Goal: Task Accomplishment & Management: Manage account settings

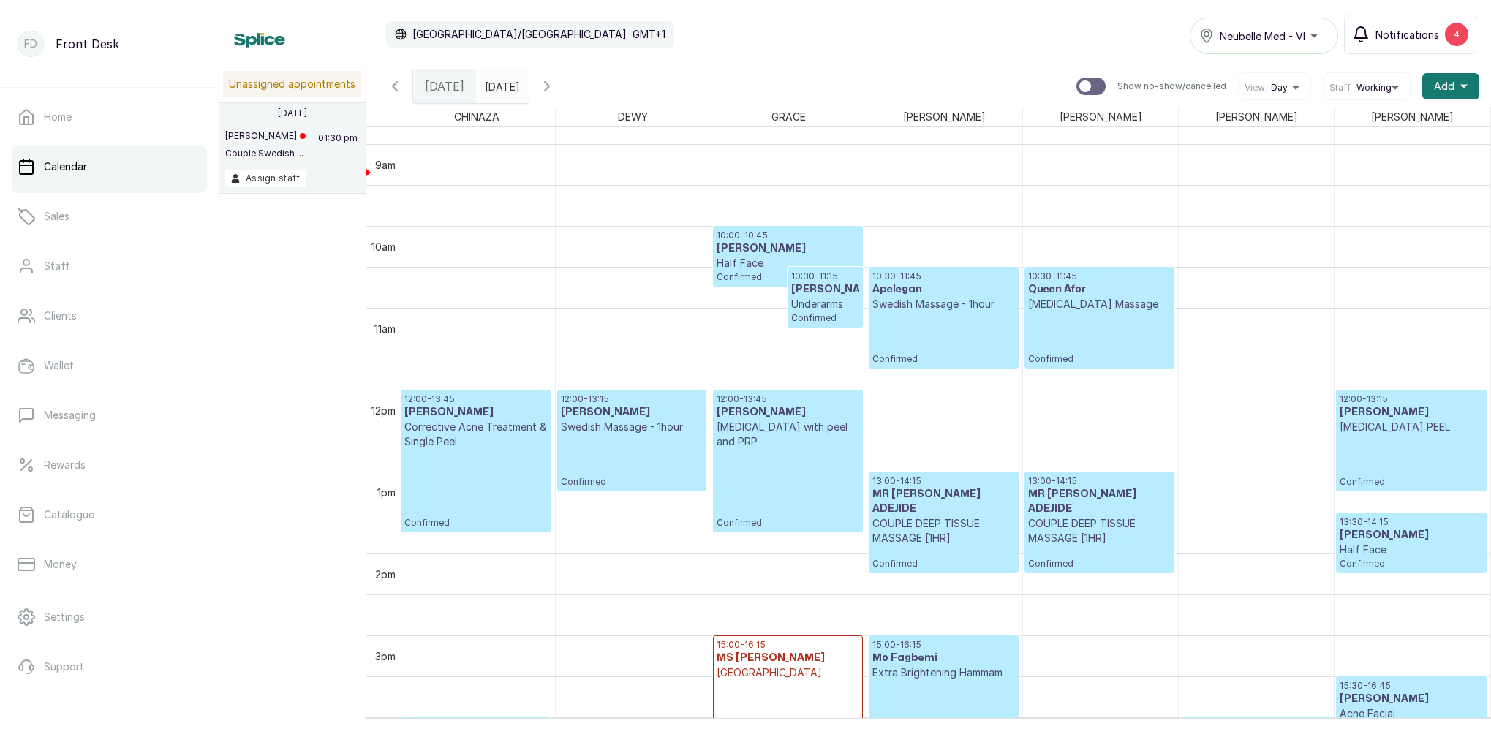
click at [1445, 28] on button "Notifications 4" at bounding box center [1410, 34] width 132 height 39
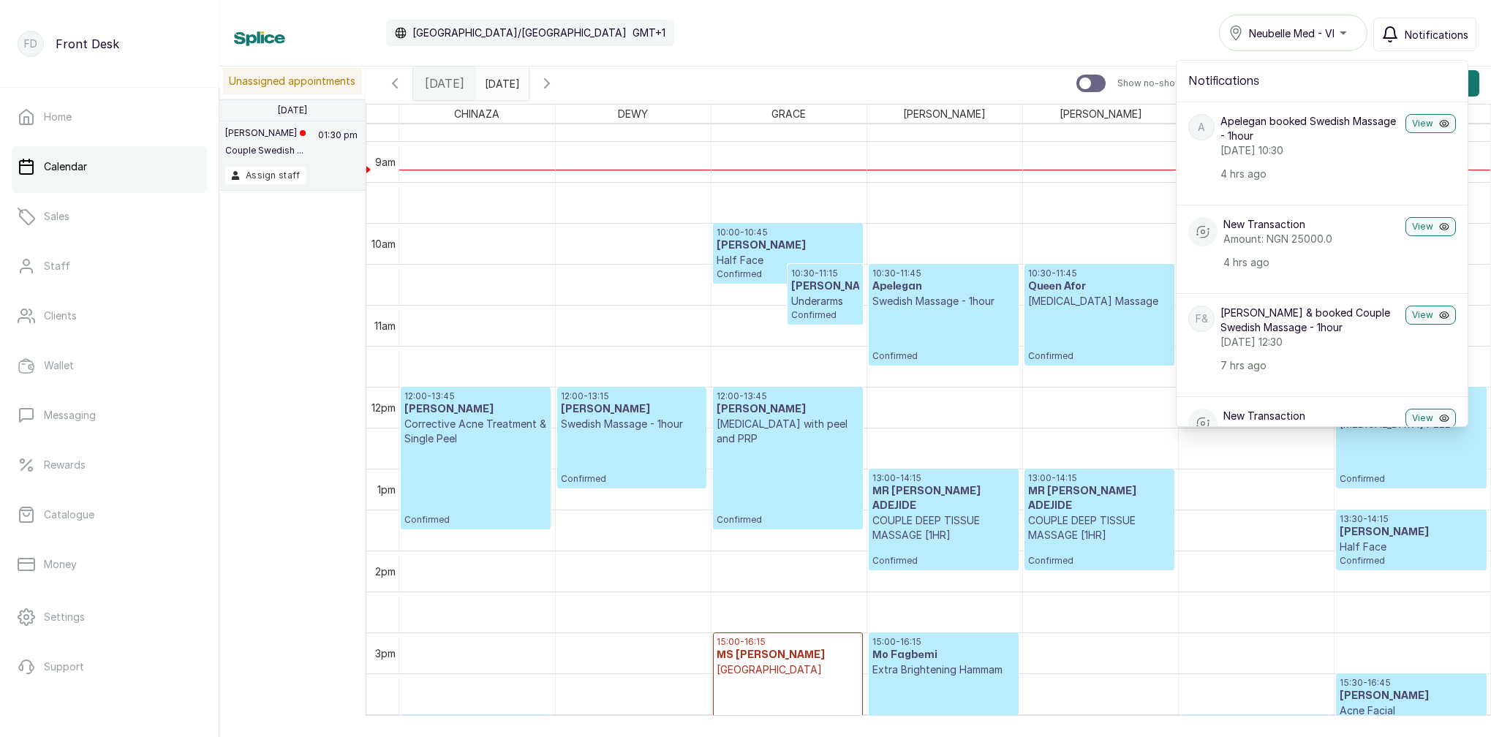
click at [951, 302] on p "Swedish Massage - 1hour" at bounding box center [944, 301] width 143 height 15
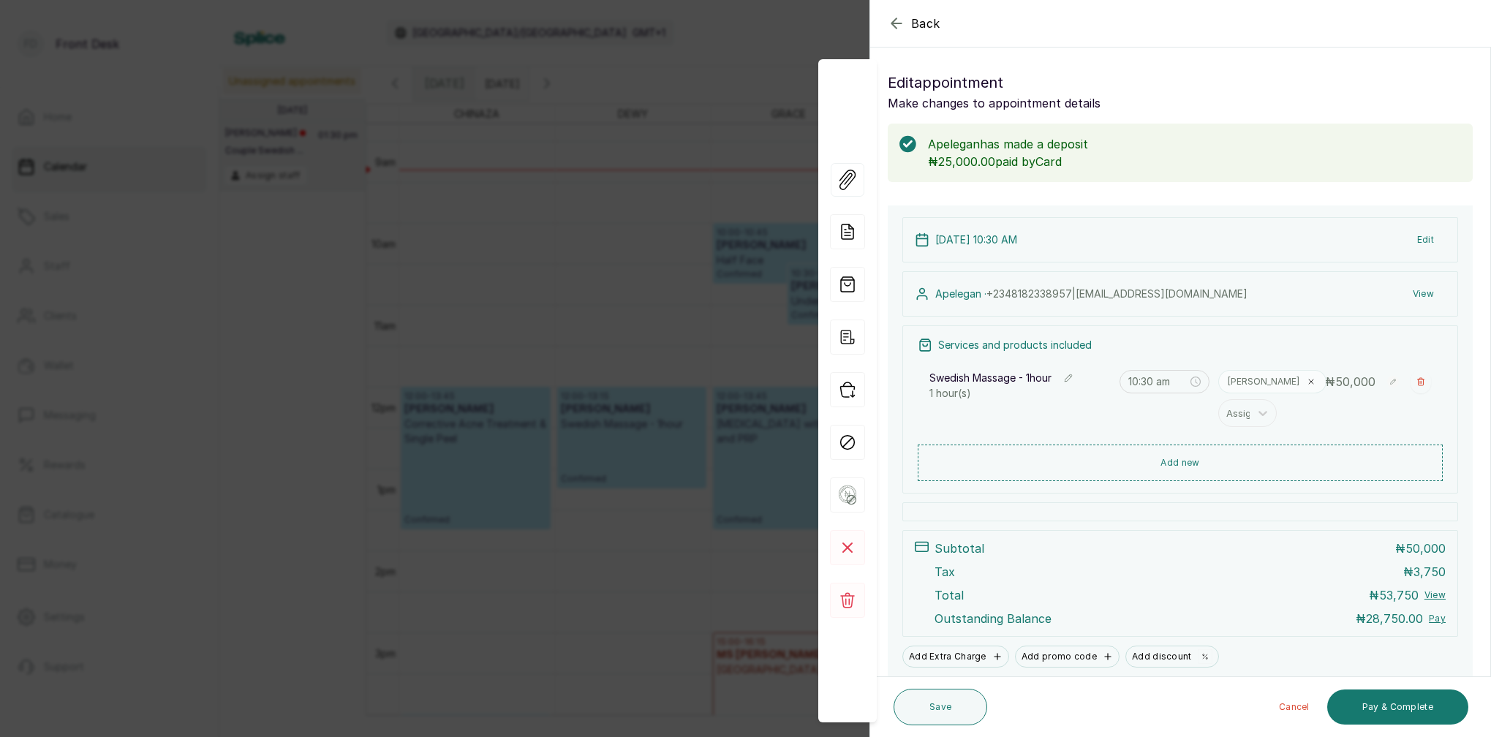
click at [1424, 288] on button "View" at bounding box center [1423, 294] width 45 height 26
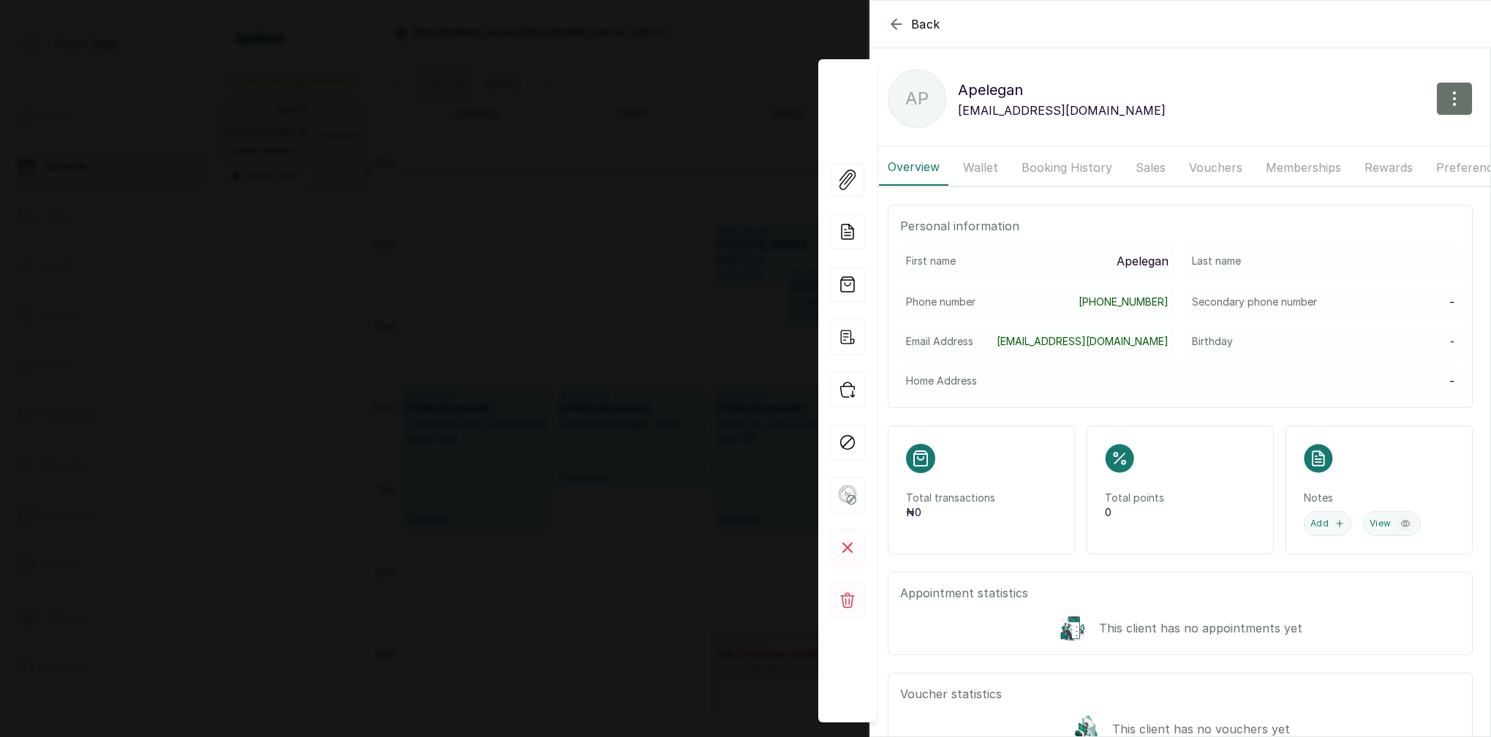
click at [1075, 171] on button "Booking History" at bounding box center [1067, 167] width 108 height 37
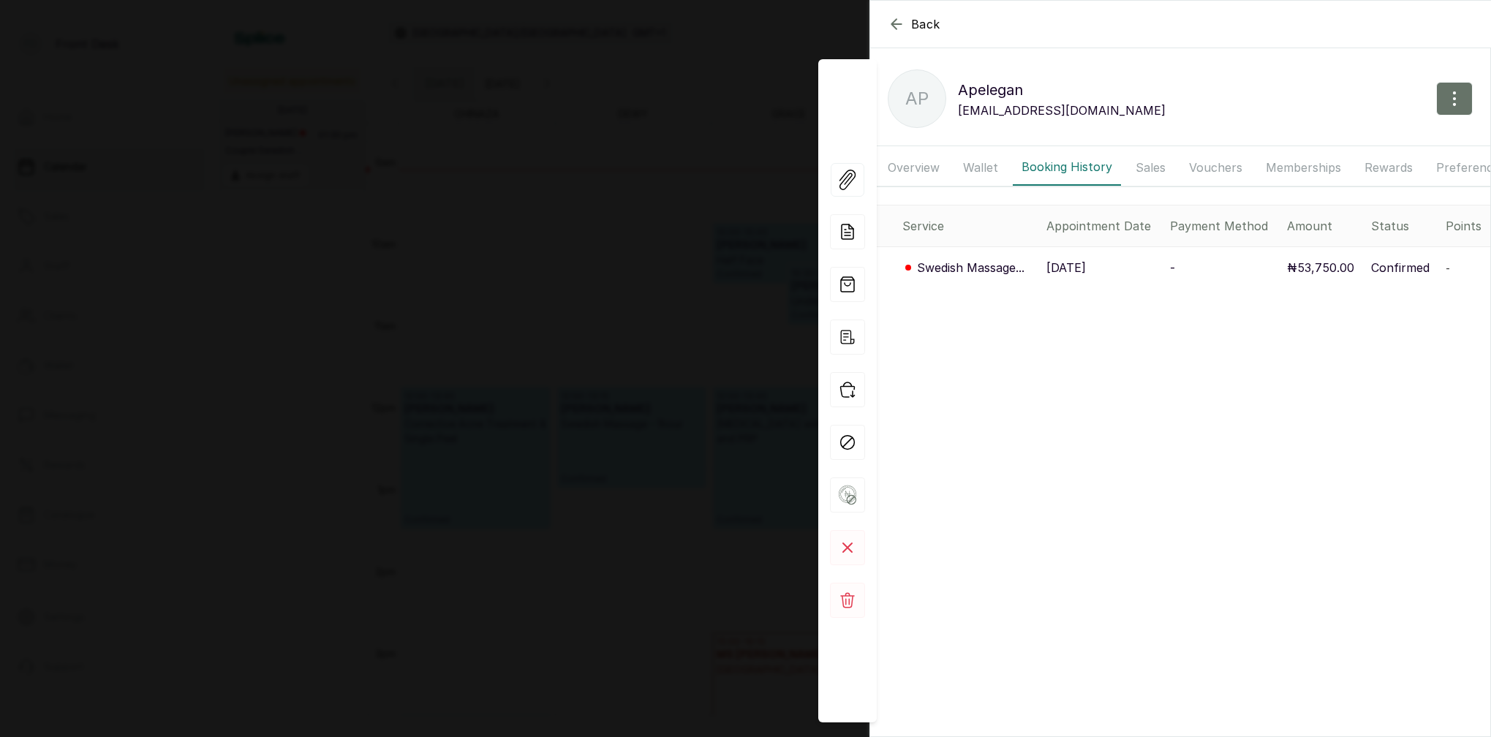
click at [897, 26] on icon "button" at bounding box center [897, 24] width 18 height 18
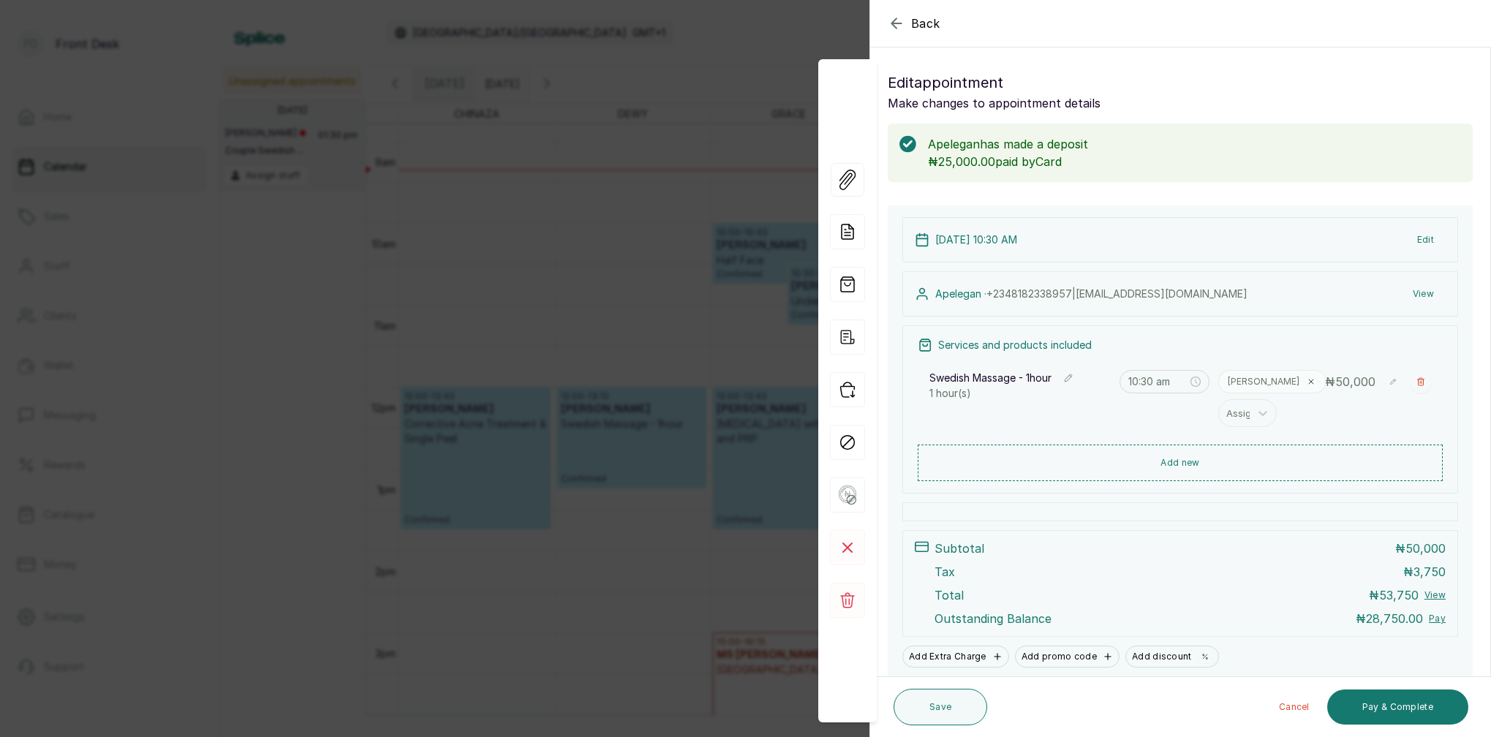
click at [898, 26] on icon "button" at bounding box center [897, 24] width 18 height 18
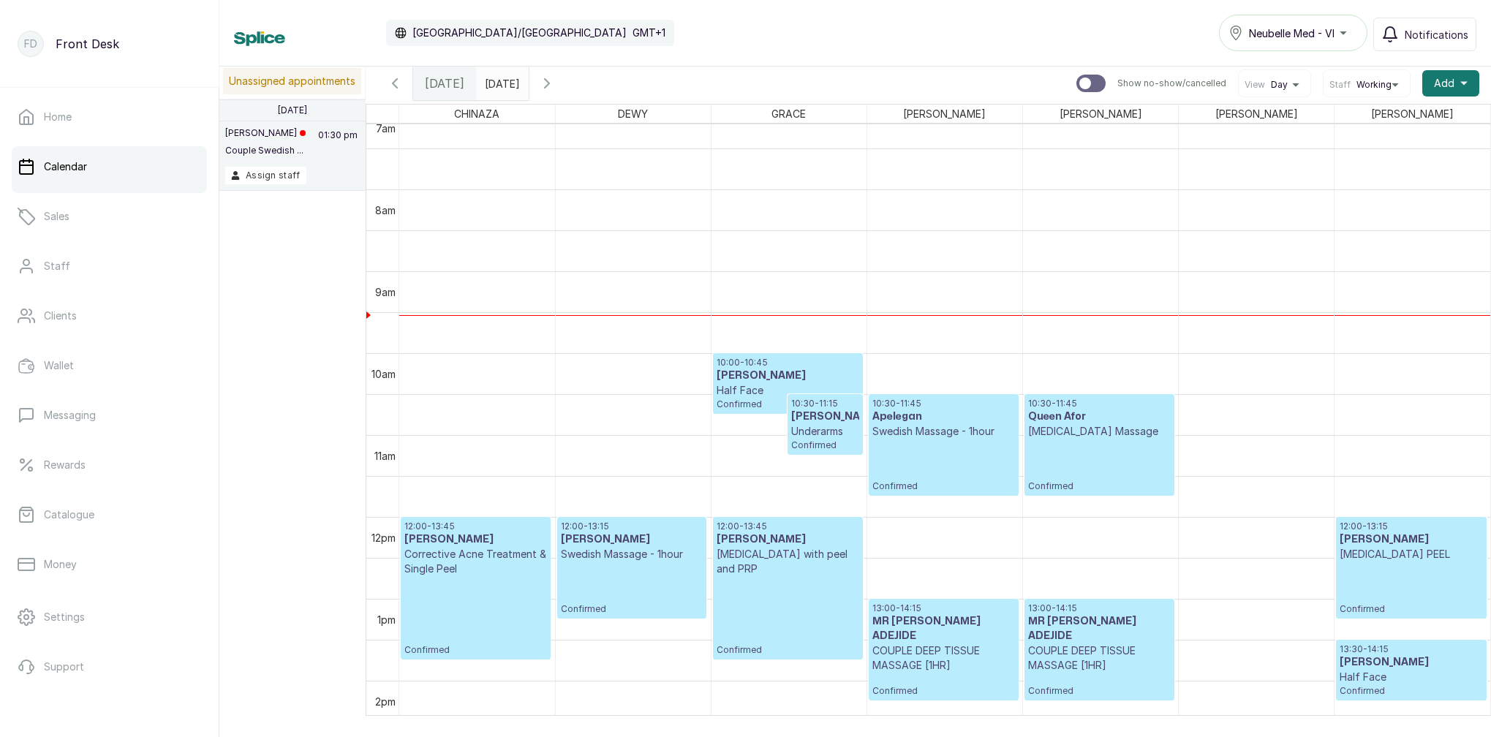
scroll to position [588, 0]
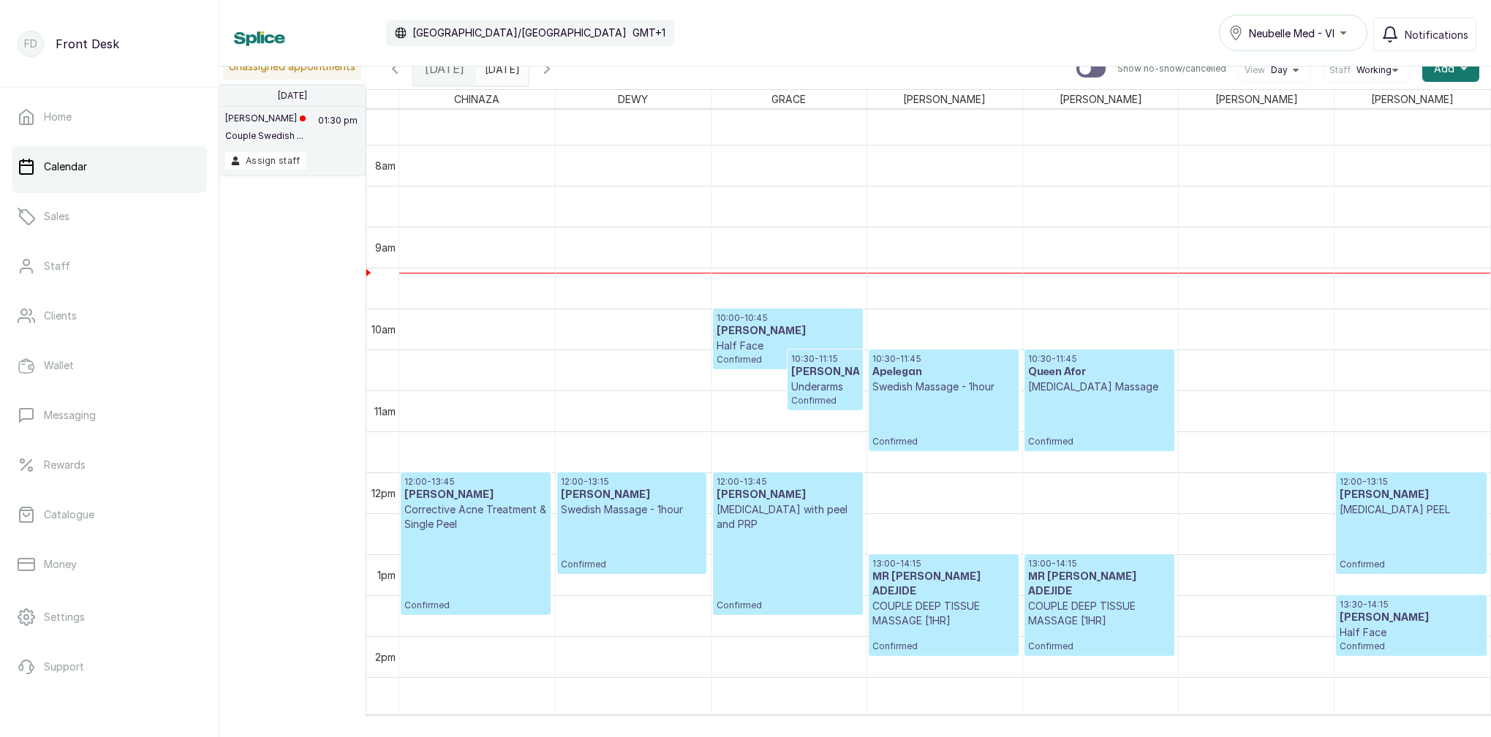
click at [959, 394] on p "Swedish Massage - 1hour" at bounding box center [944, 387] width 143 height 15
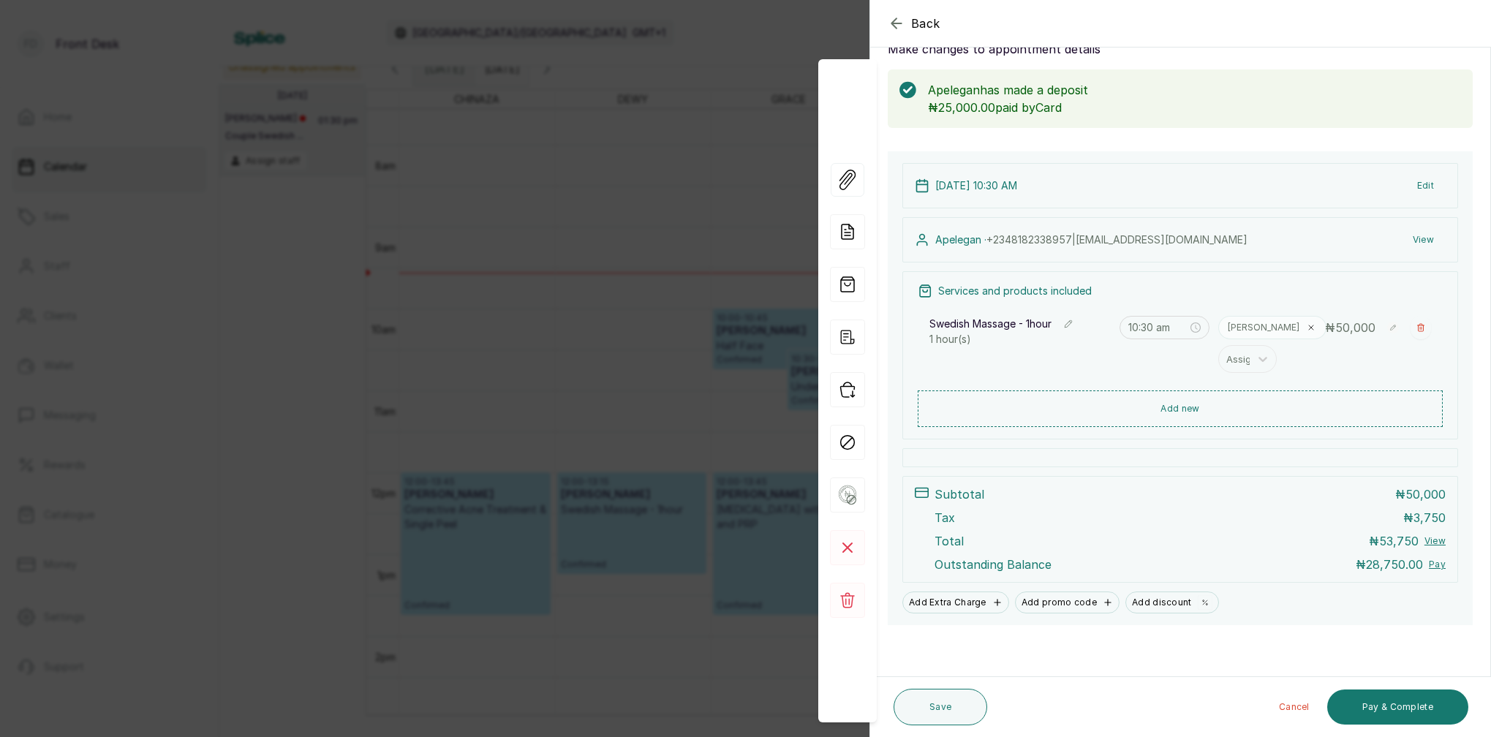
scroll to position [54, 0]
click at [691, 177] on div "Back Appointment Details Edit appointment Make changes to appointment details A…" at bounding box center [745, 368] width 1491 height 737
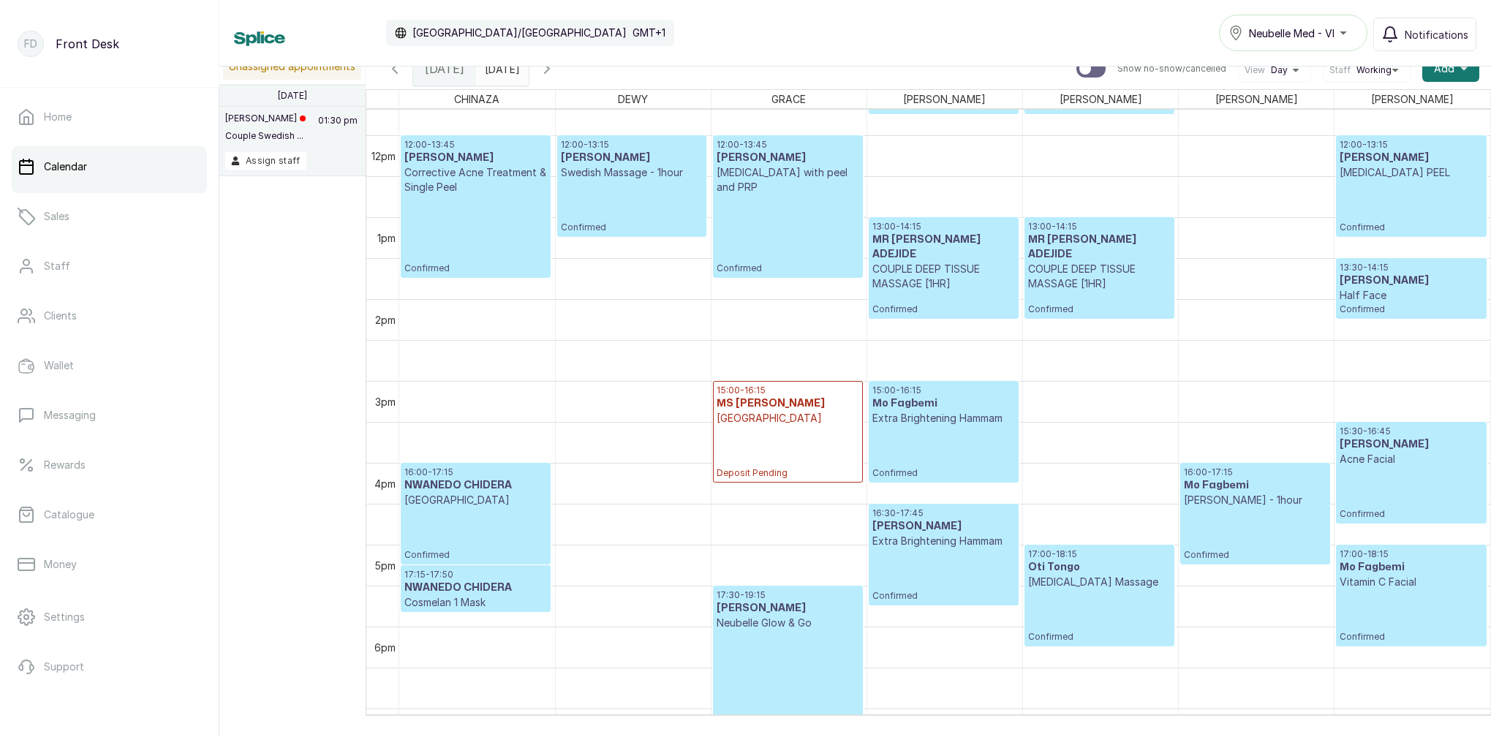
scroll to position [959, 0]
click at [475, 587] on h3 "NWANEDO CHIDERA" at bounding box center [475, 586] width 143 height 15
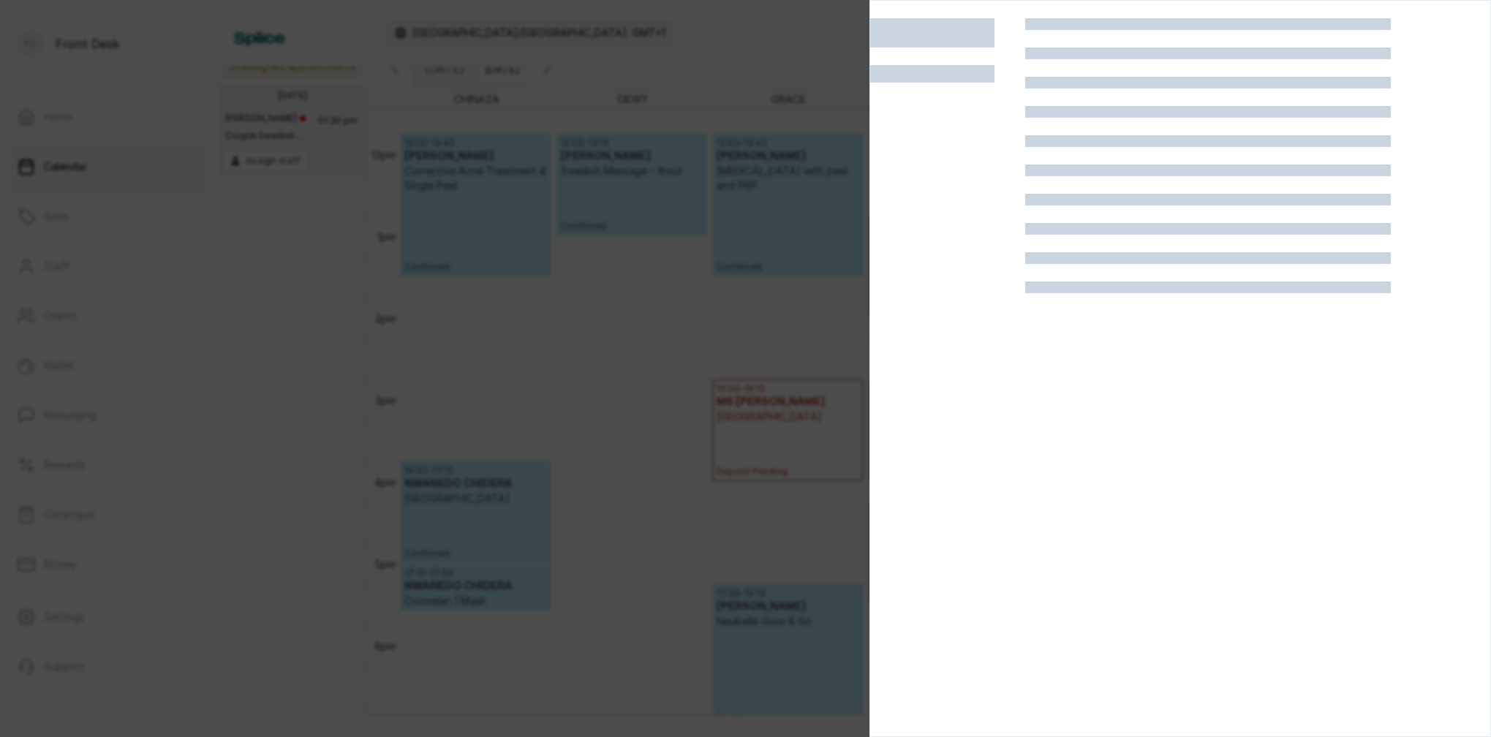
scroll to position [0, 0]
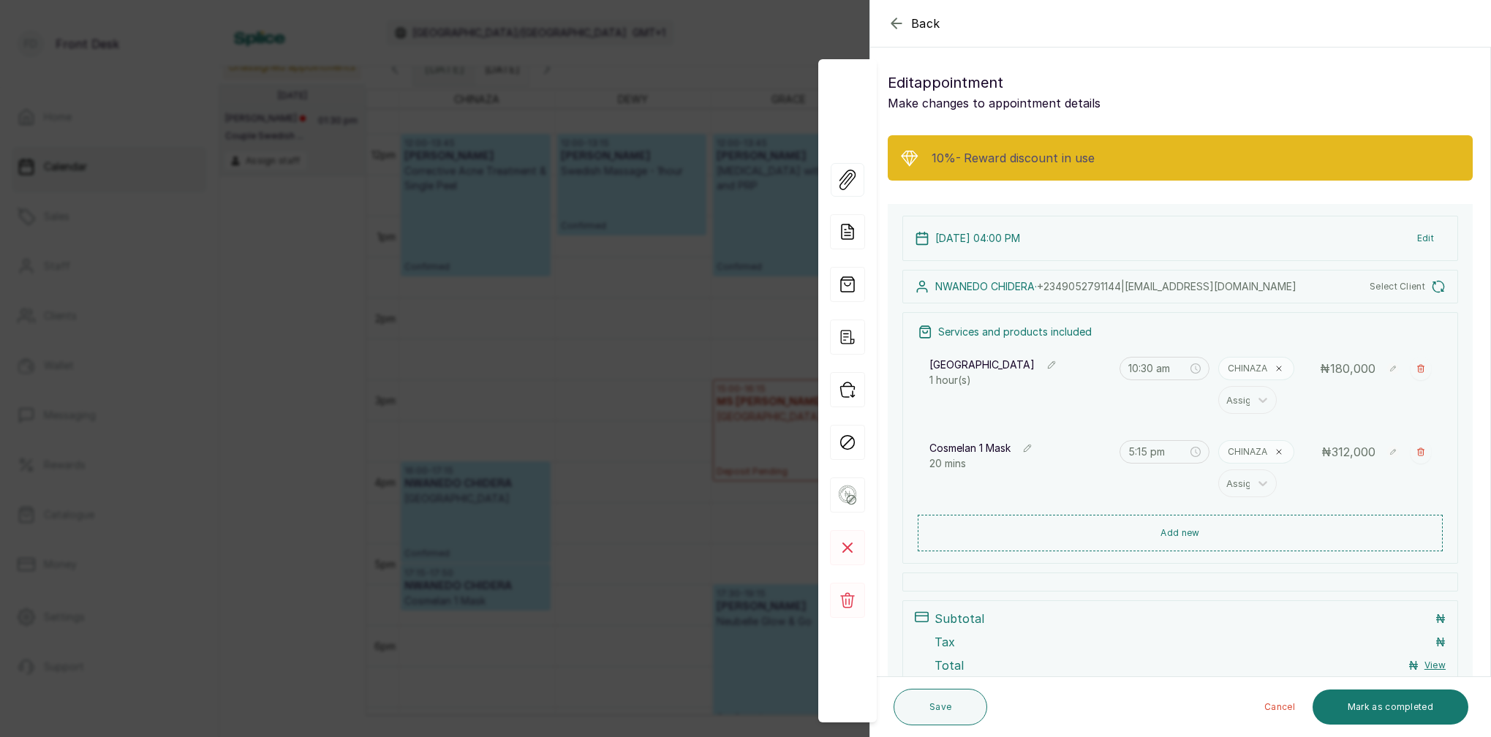
type input "4:00 pm"
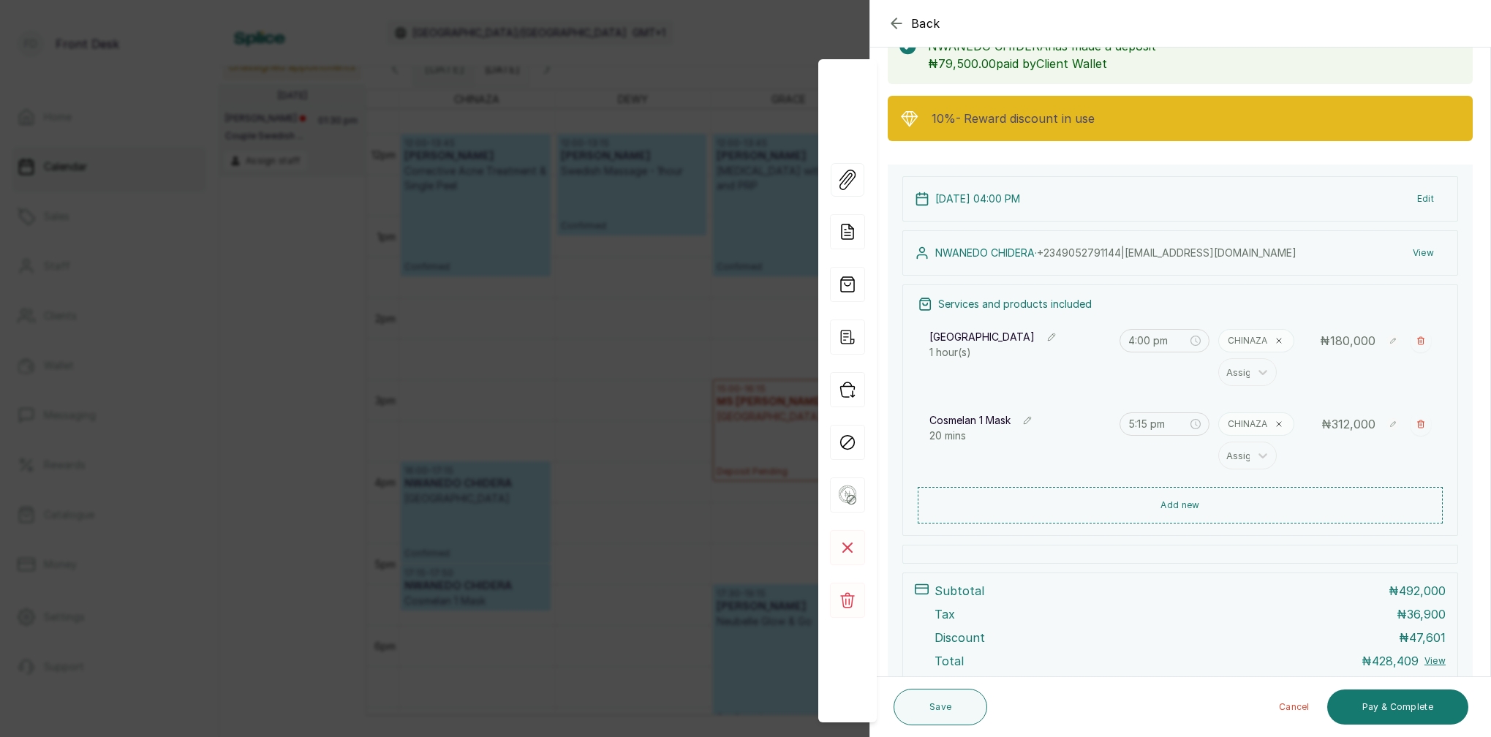
click at [553, 340] on div "Back Appointment Details Edit appointment Make changes to appointment details N…" at bounding box center [745, 368] width 1491 height 737
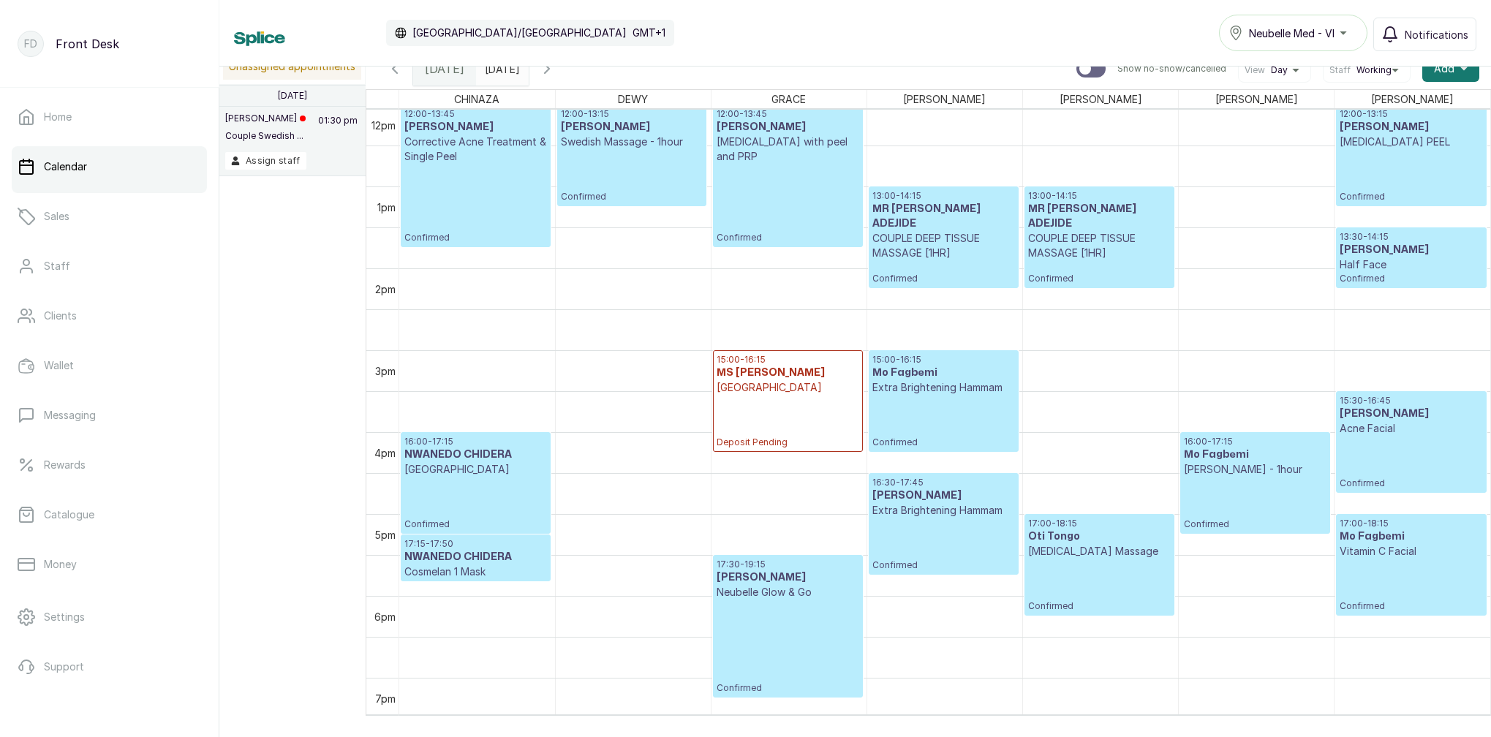
scroll to position [1008, 0]
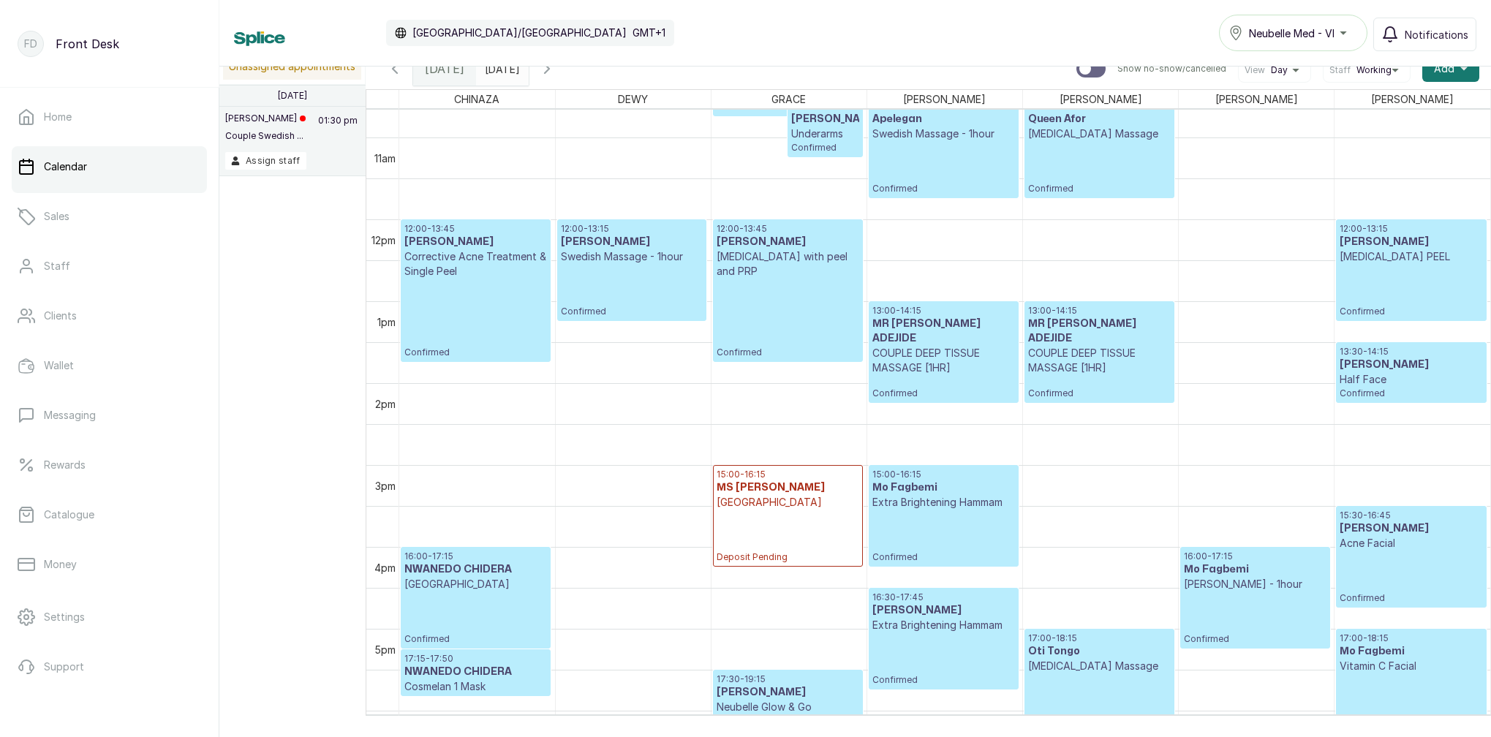
click at [1404, 578] on div "15:30 - 16:45 [PERSON_NAME] Acne Facial Confirmed" at bounding box center [1411, 557] width 143 height 94
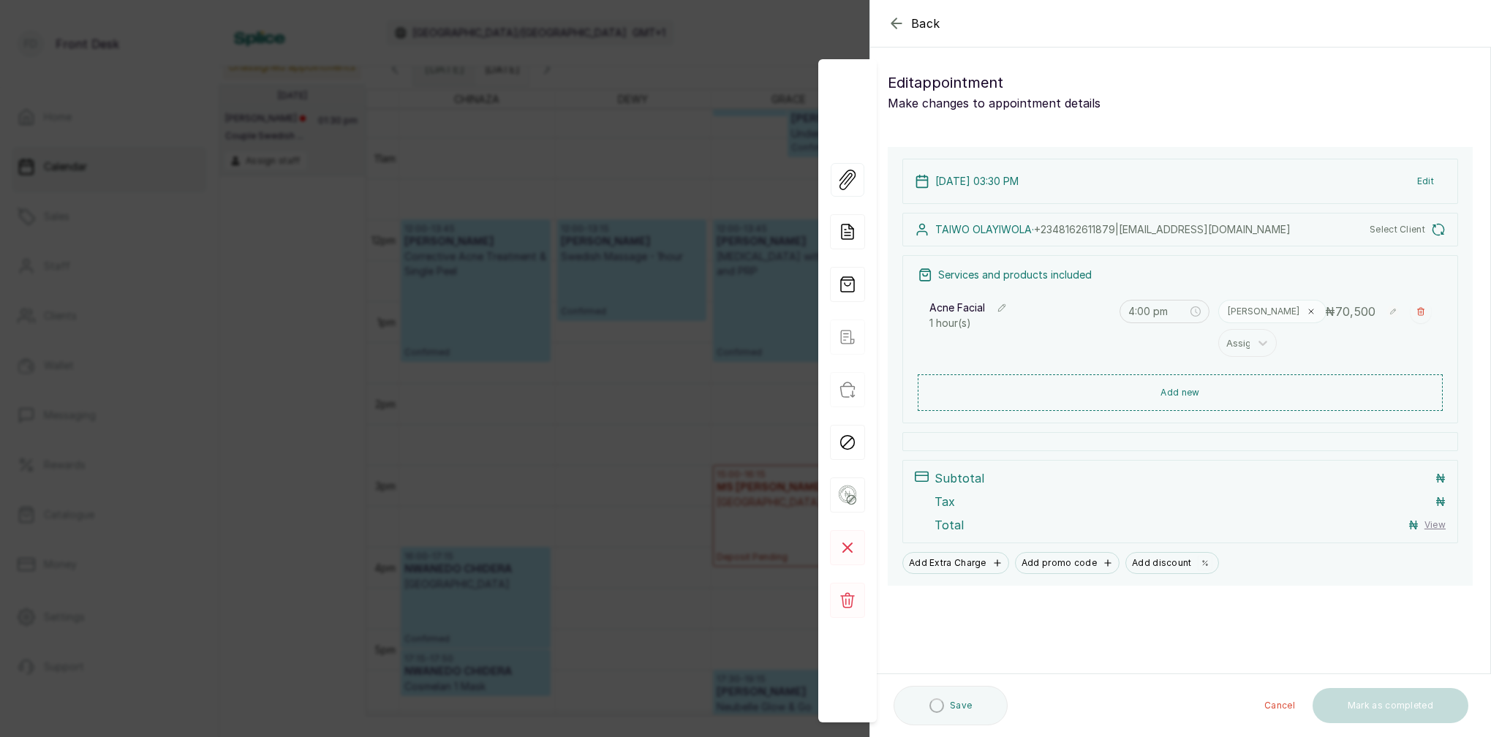
type input "3:30 pm"
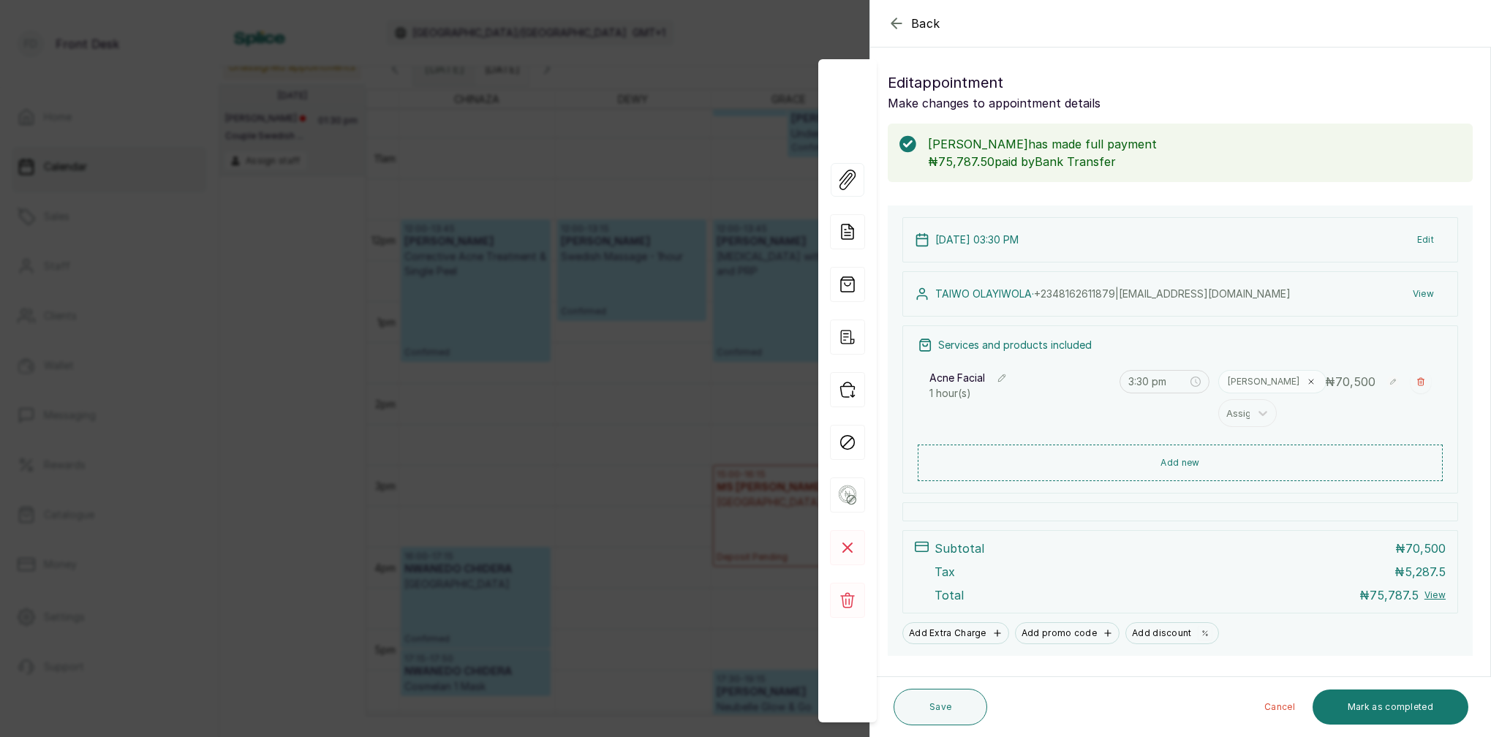
scroll to position [0, 0]
click at [786, 59] on div "Back Appointment Details Edit appointment Make changes to appointment details […" at bounding box center [745, 368] width 1491 height 737
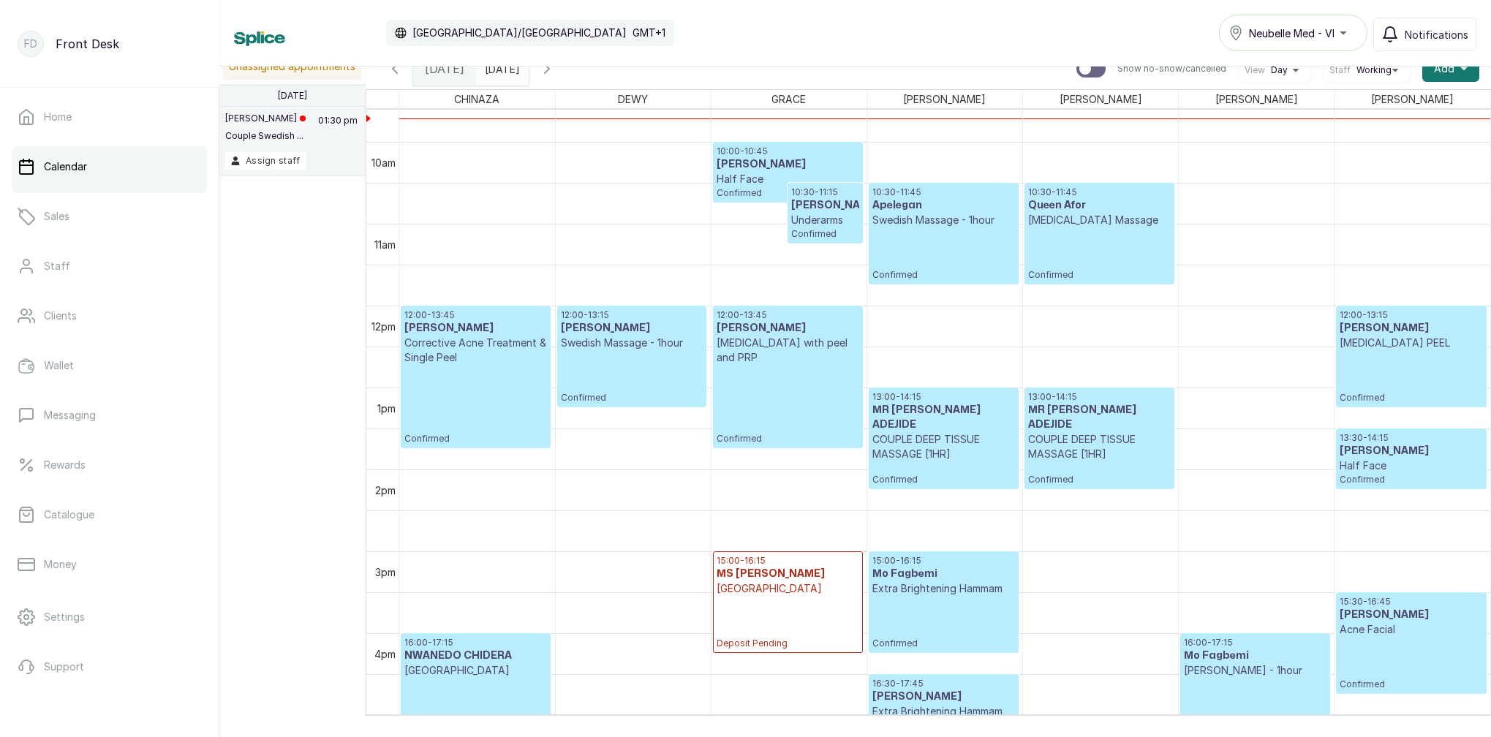
scroll to position [783, 0]
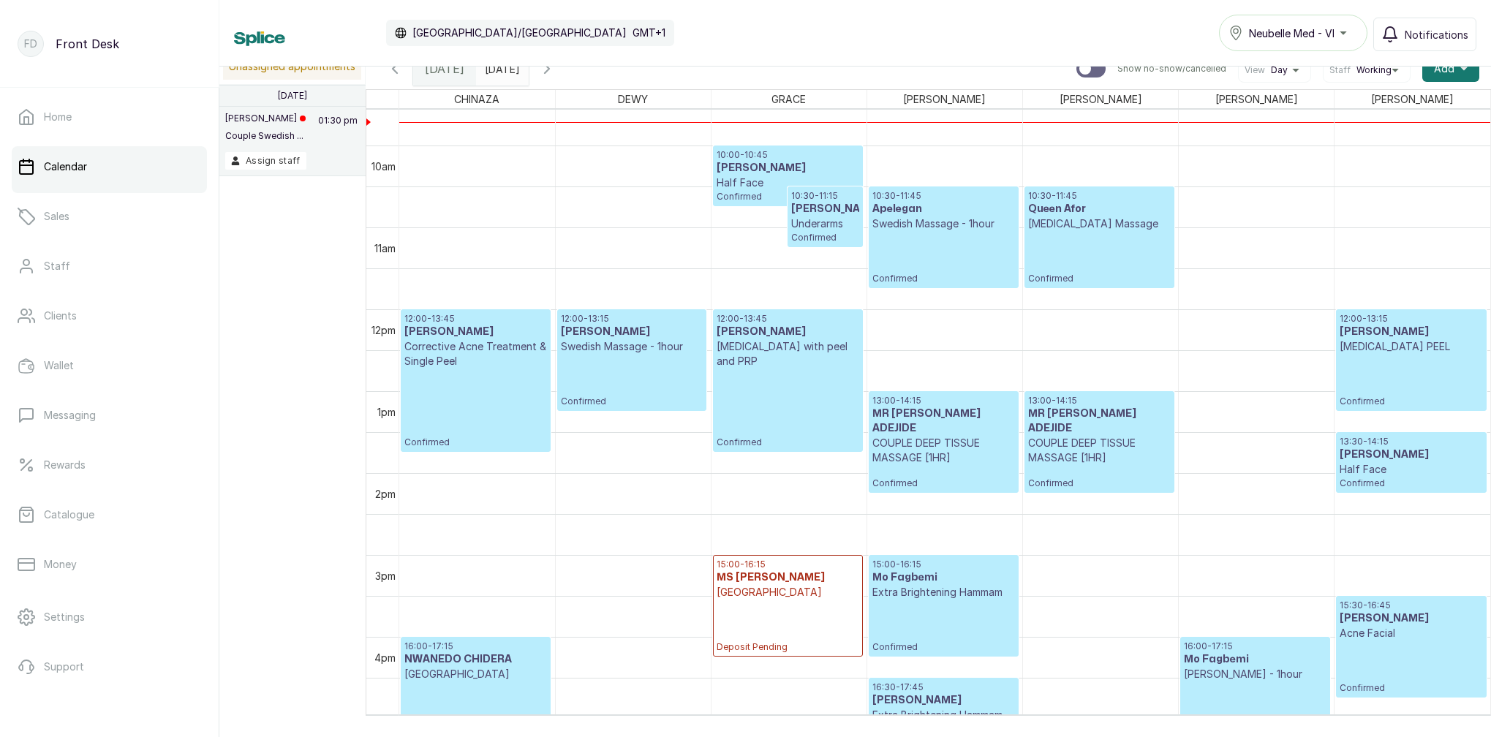
click at [905, 207] on h3 "Apelegan" at bounding box center [944, 209] width 143 height 15
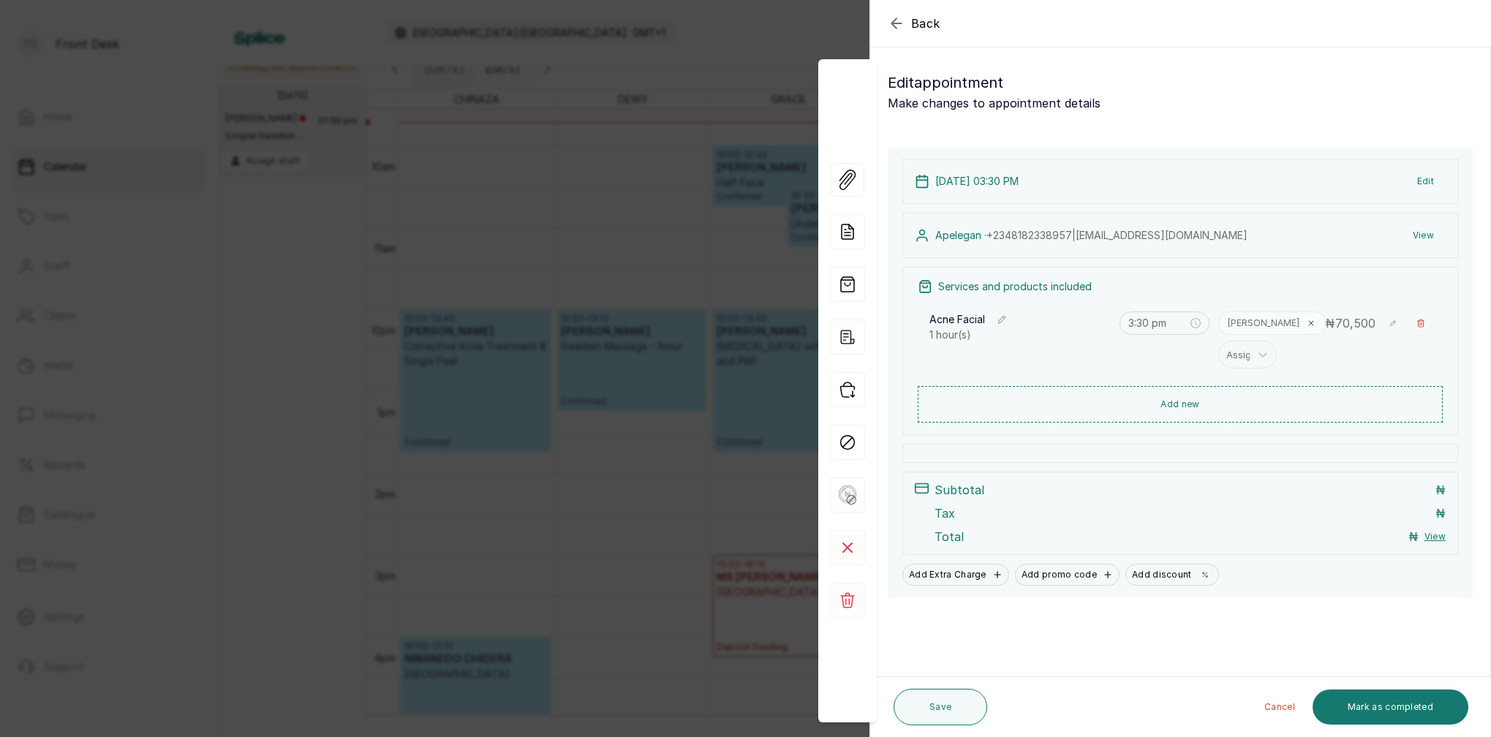
type input "10:30 am"
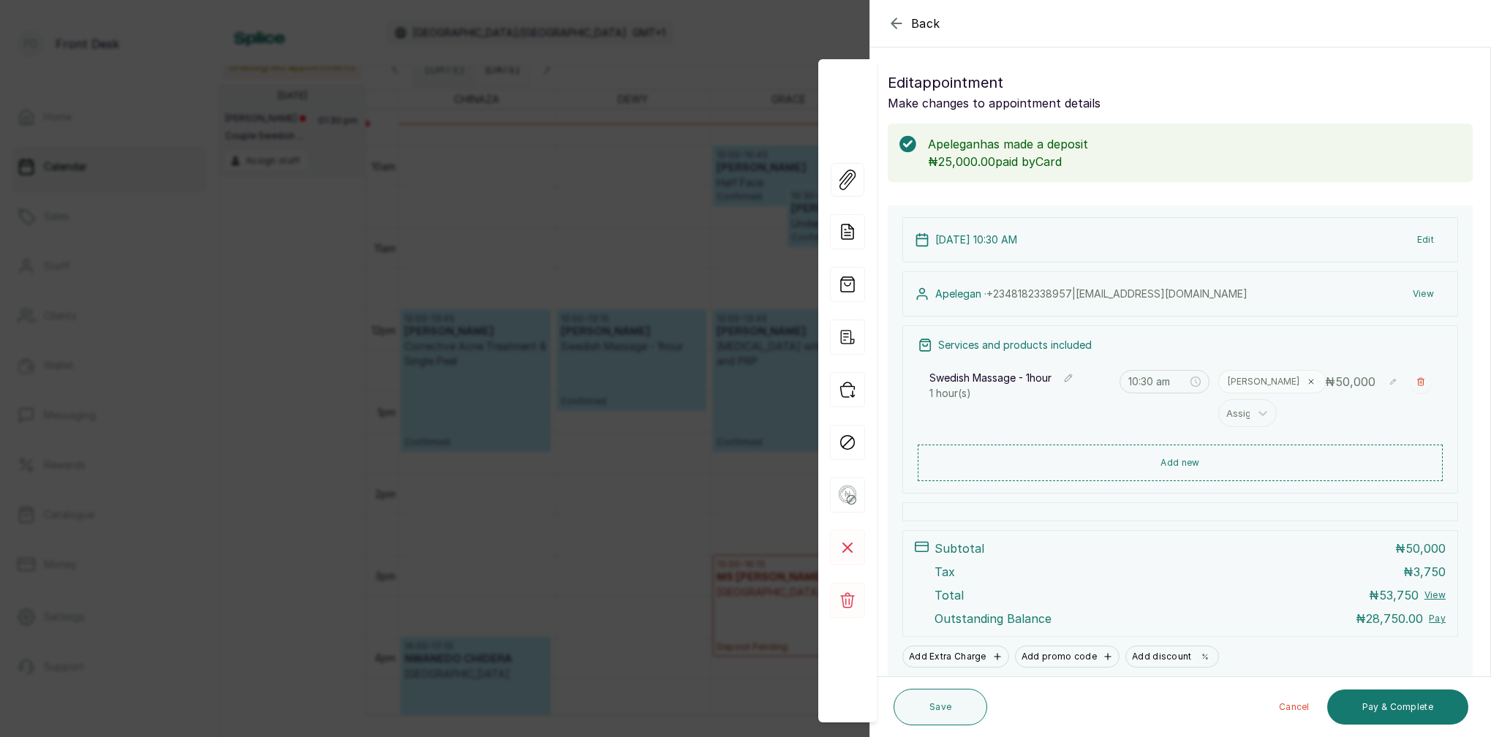
click at [641, 207] on div "Back Appointment Details Edit appointment Make changes to appointment details A…" at bounding box center [745, 368] width 1491 height 737
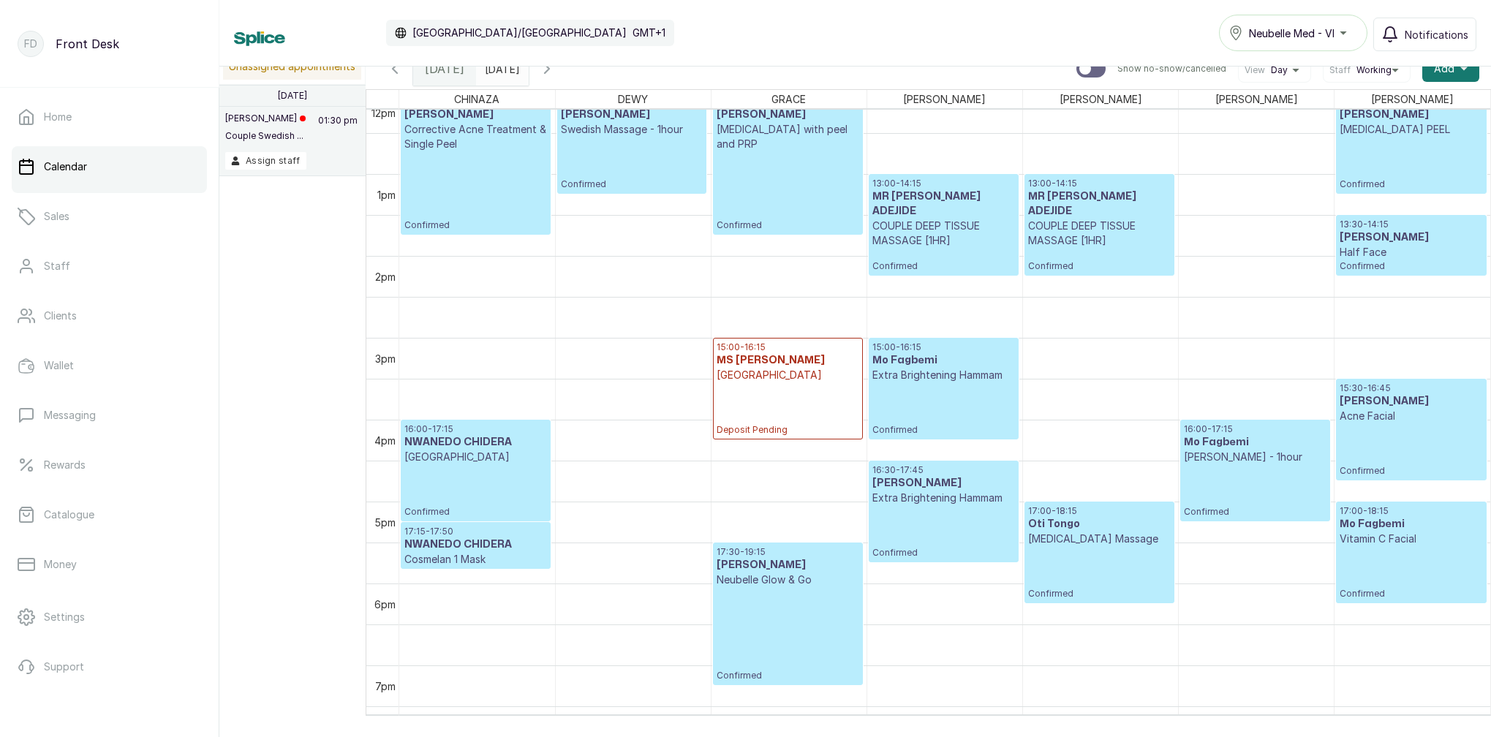
scroll to position [952, 0]
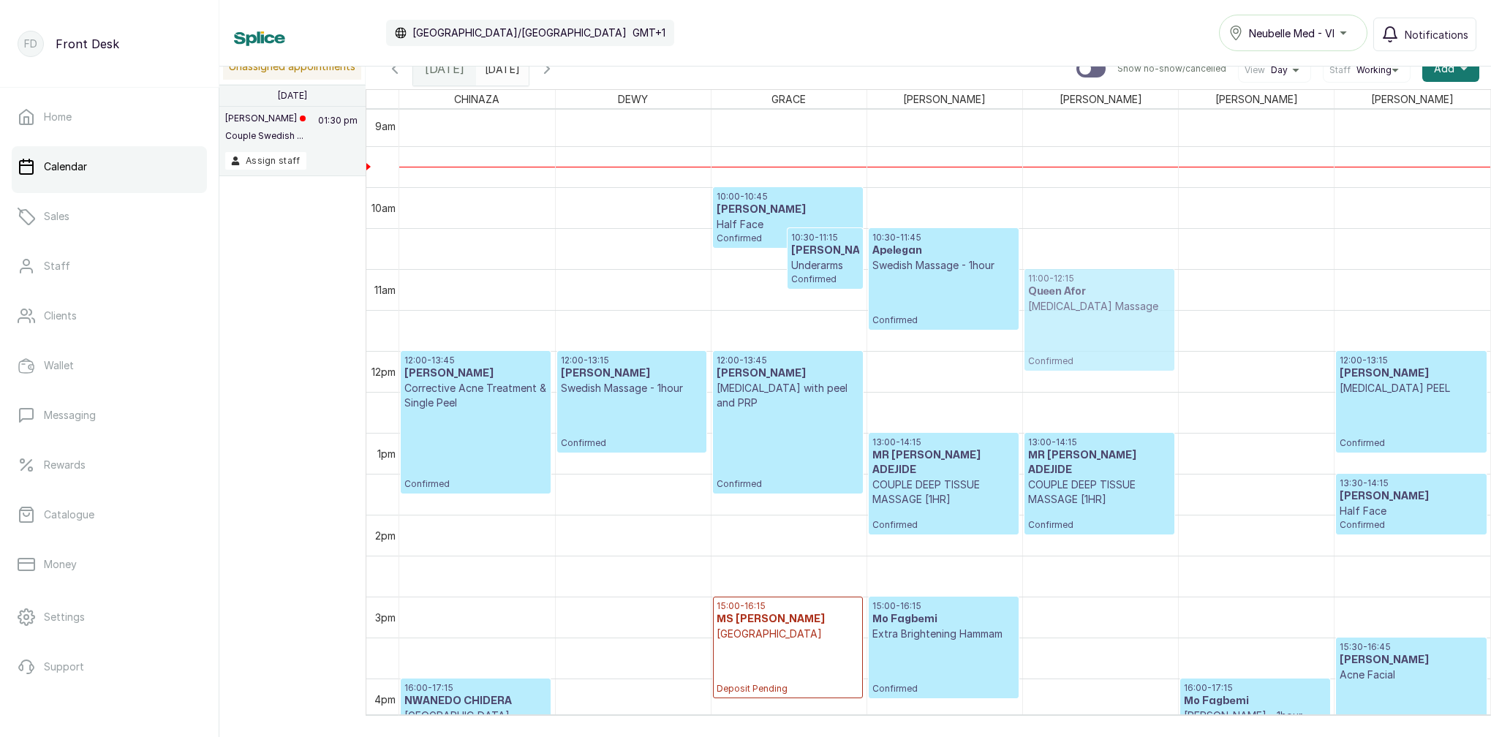
drag, startPoint x: 1082, startPoint y: 263, endPoint x: 1073, endPoint y: 293, distance: 30.5
click at [1074, 293] on div "10:30 - 11:45 Queen Afor [MEDICAL_DATA] Massage Confirmed 13:00 - 14:15 MR [PER…" at bounding box center [1100, 351] width 155 height 1966
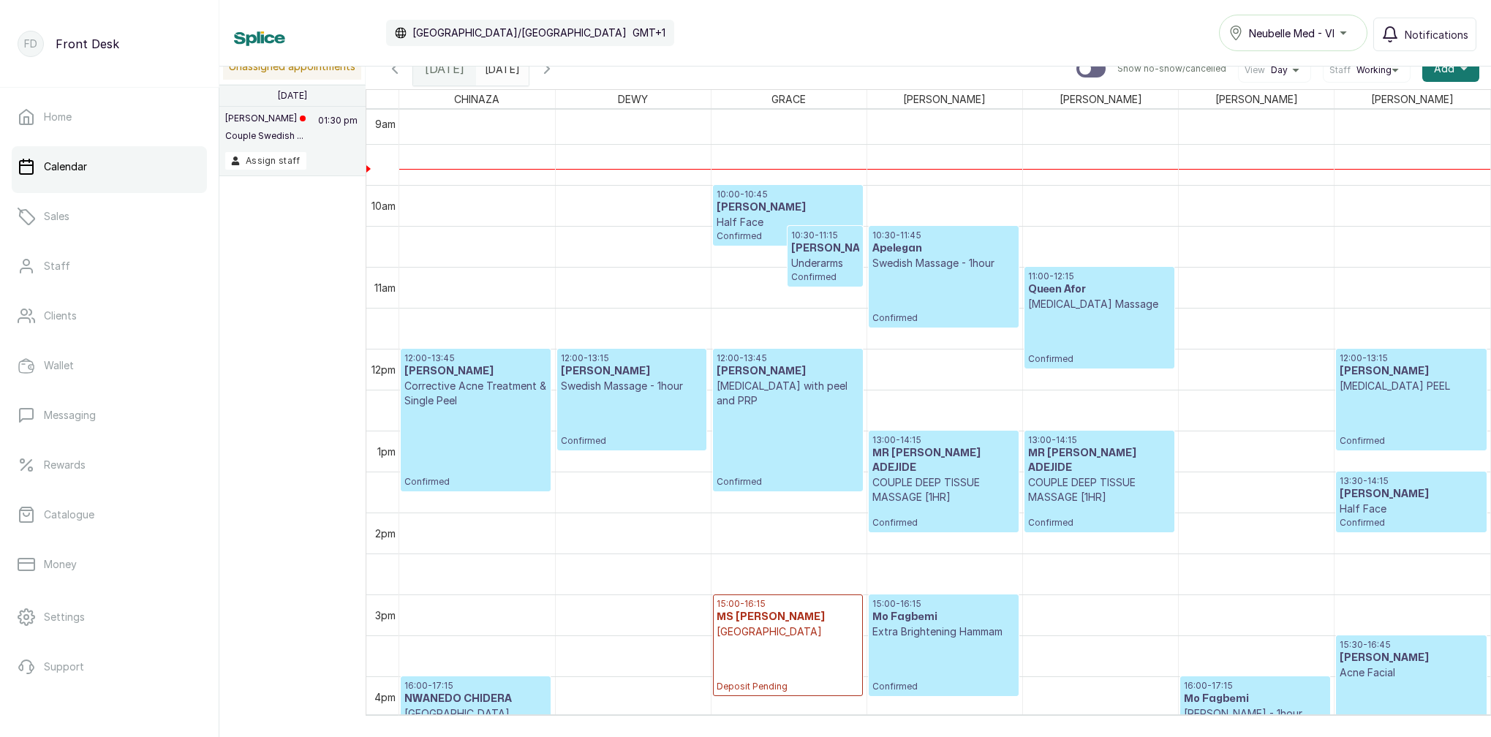
scroll to position [736, 0]
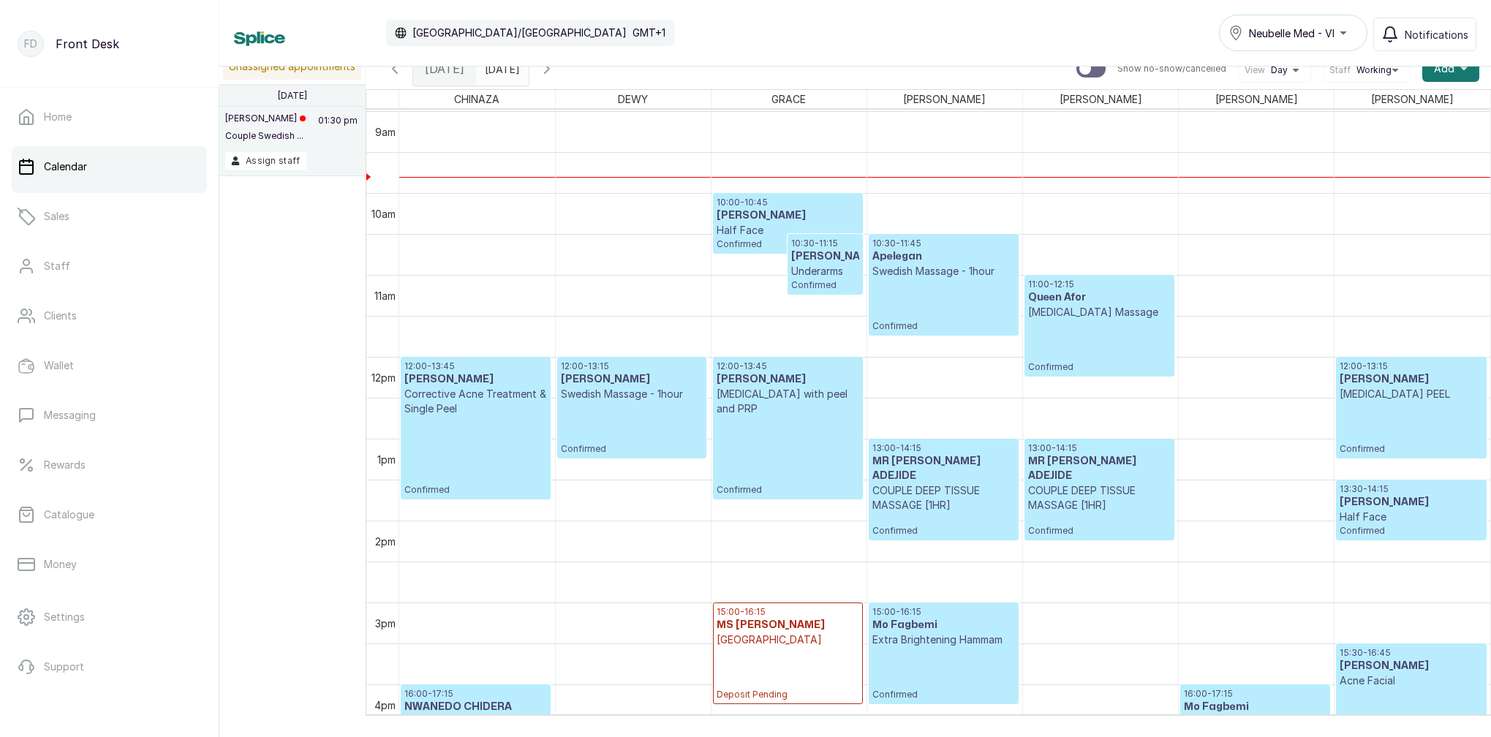
click at [818, 217] on h3 "[PERSON_NAME]" at bounding box center [788, 215] width 143 height 15
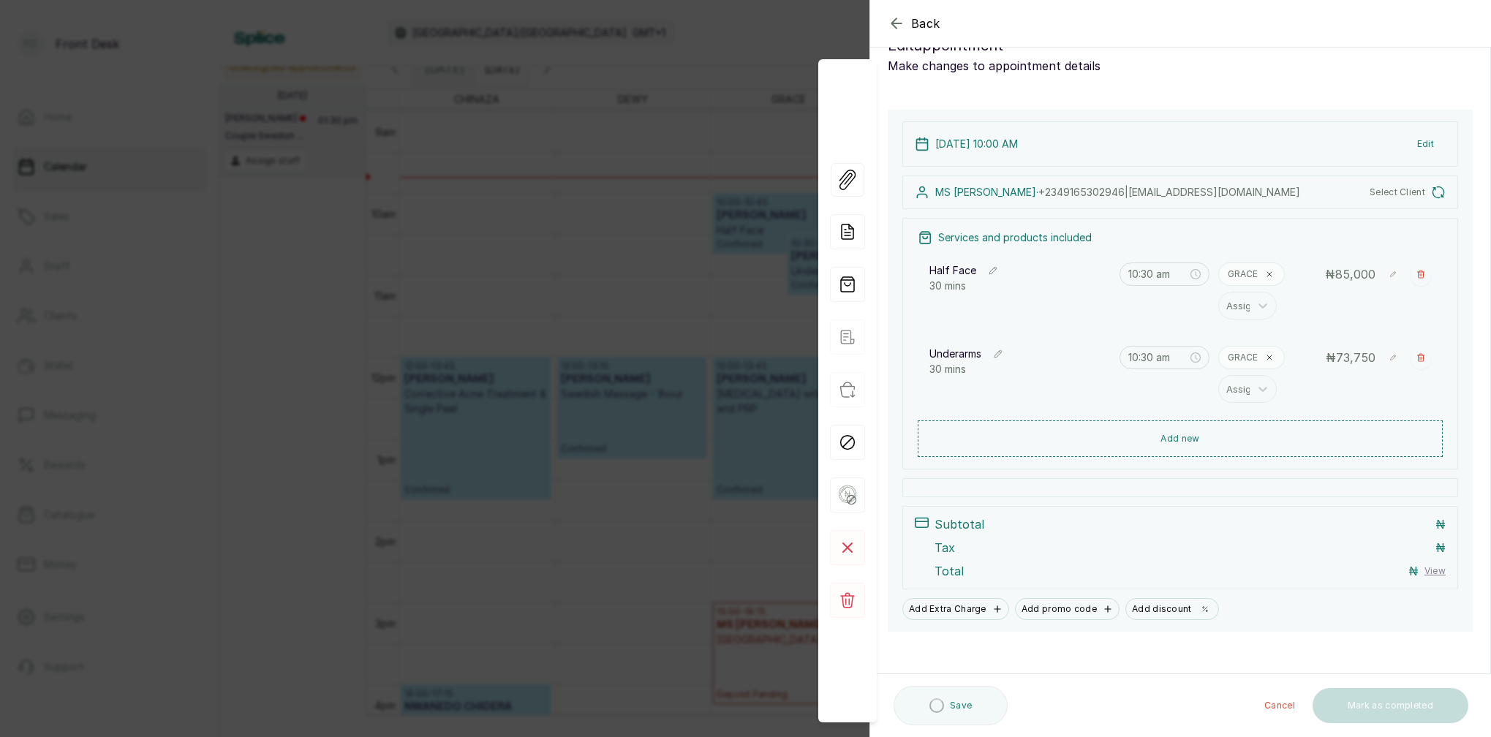
type input "10:00 am"
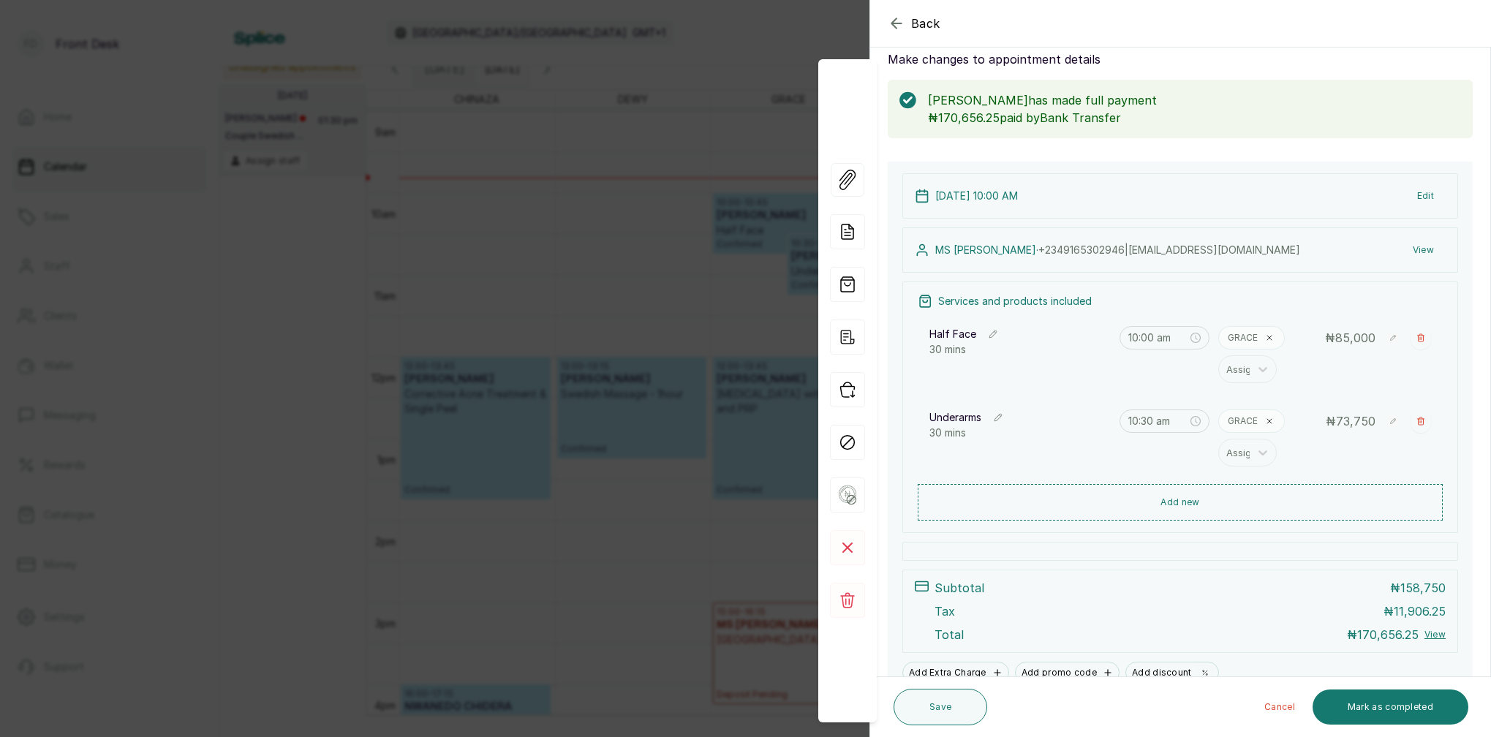
click at [579, 238] on div "Back Appointment Details Edit appointment Make changes to appointment details […" at bounding box center [745, 368] width 1491 height 737
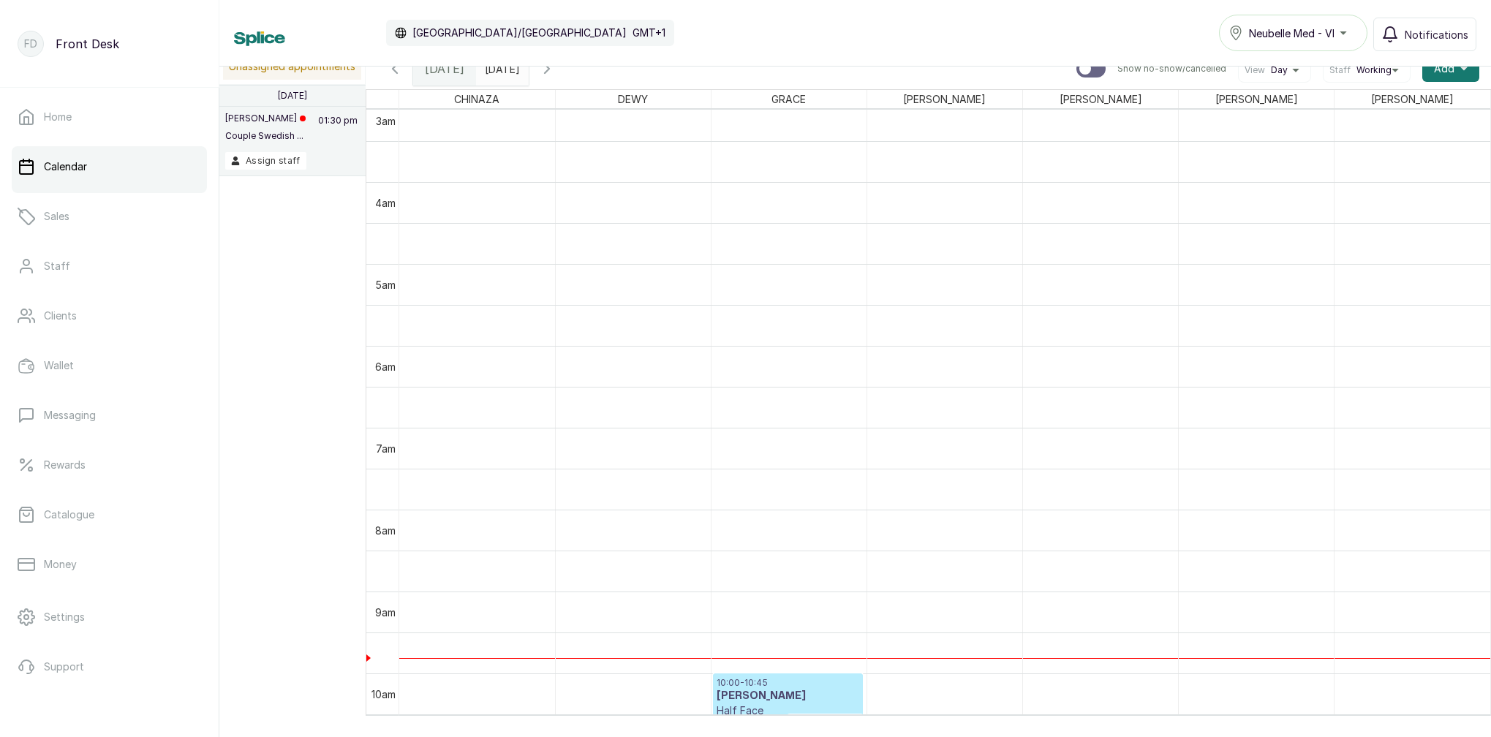
scroll to position [516, 0]
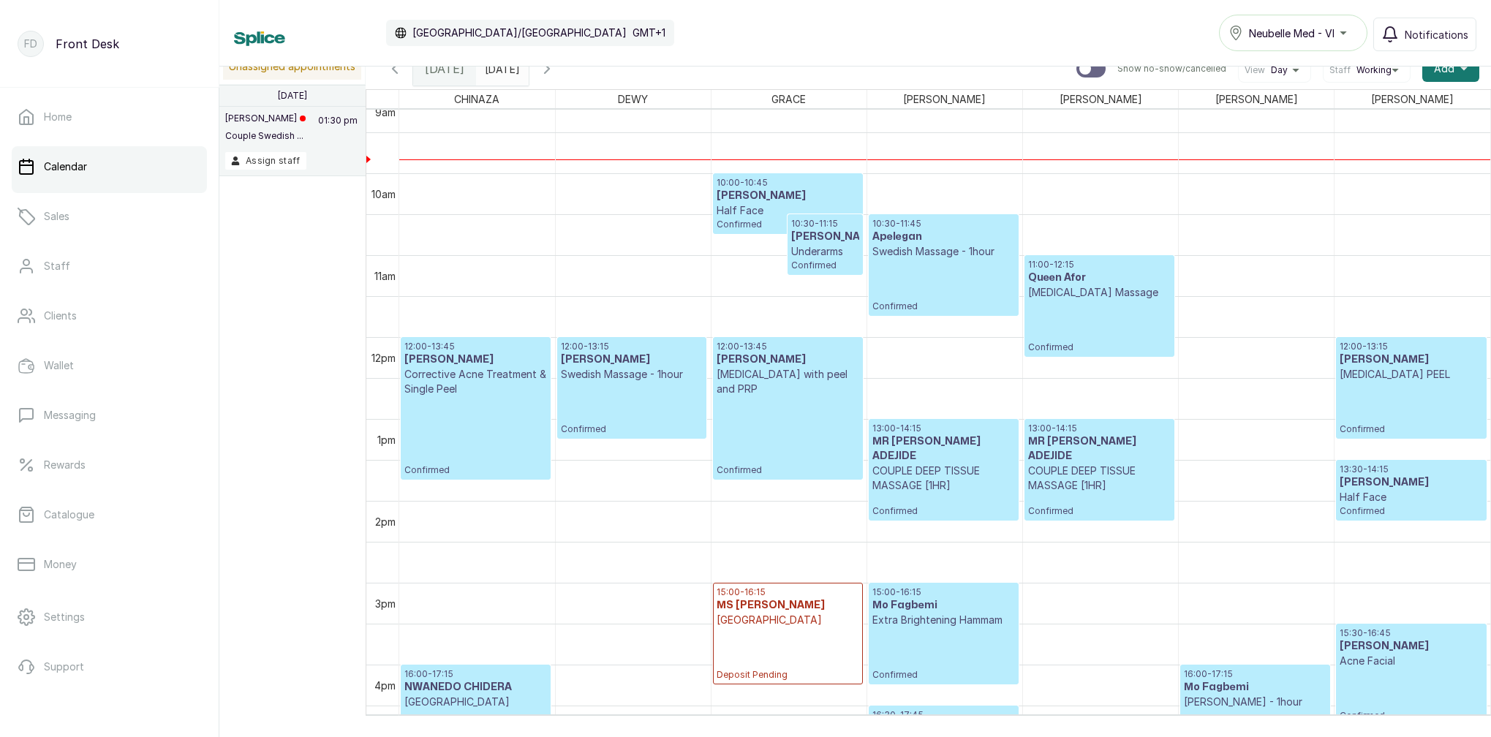
click at [1114, 319] on div "11:00 - 12:15 Queen Afor [MEDICAL_DATA] Massage Confirmed" at bounding box center [1099, 306] width 143 height 94
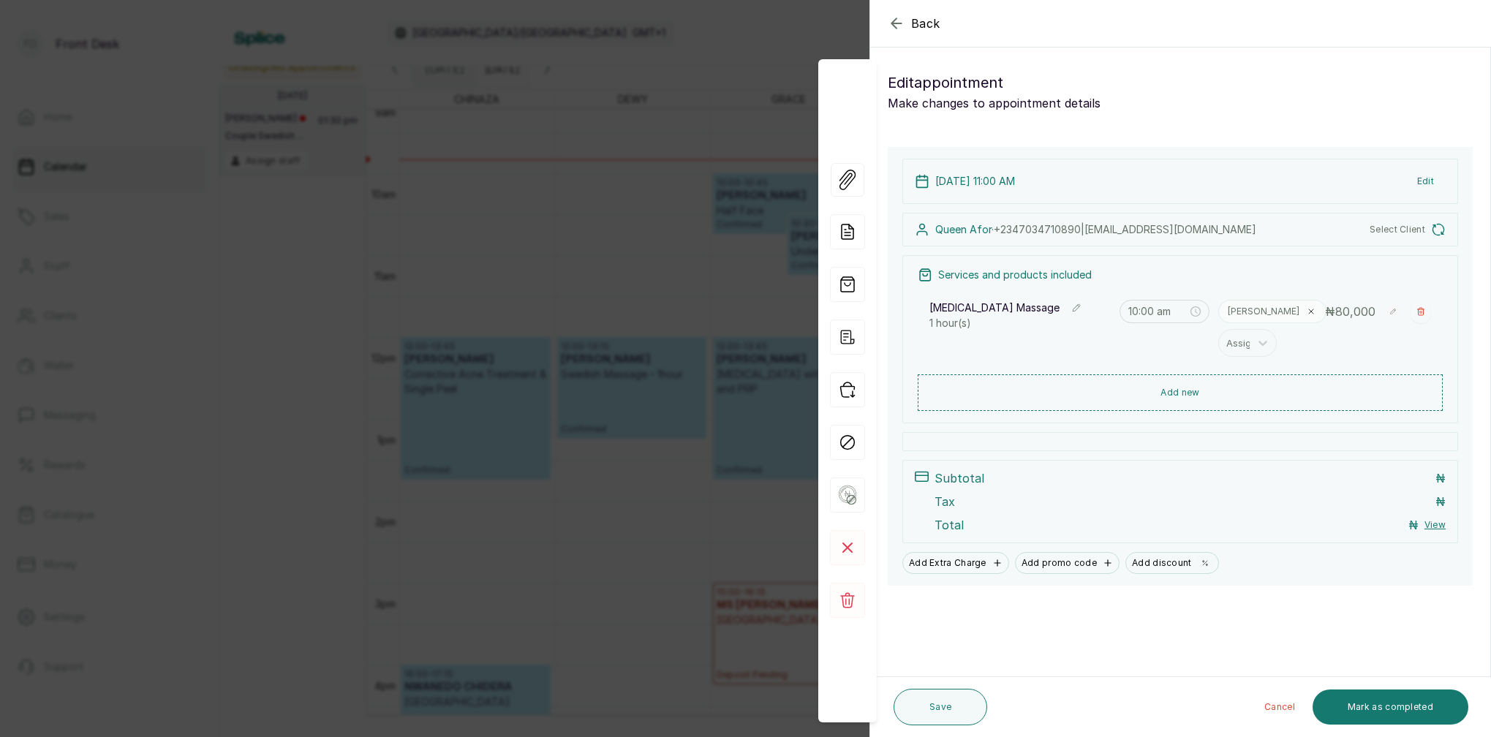
type input "11:00 am"
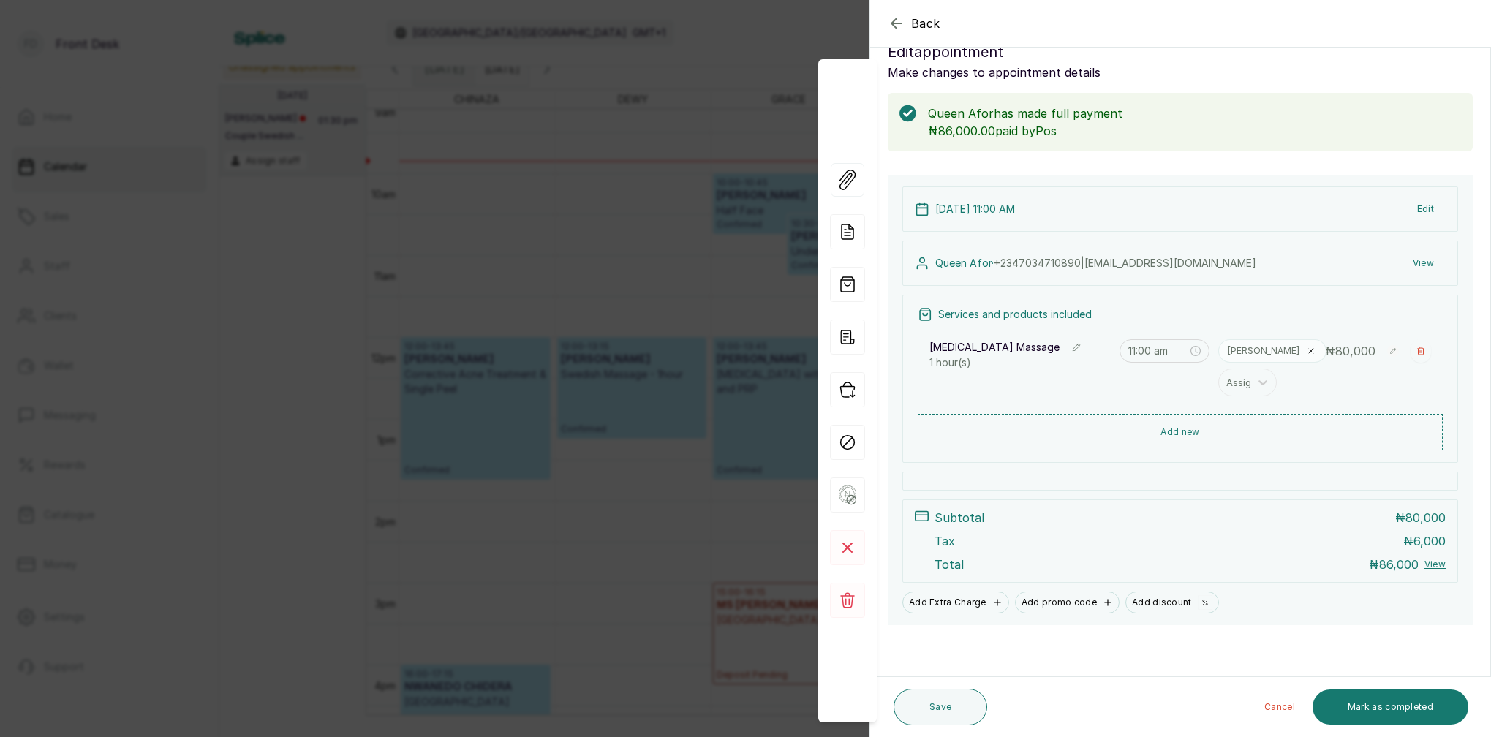
scroll to position [31, 0]
click at [1424, 264] on button "View" at bounding box center [1423, 263] width 45 height 26
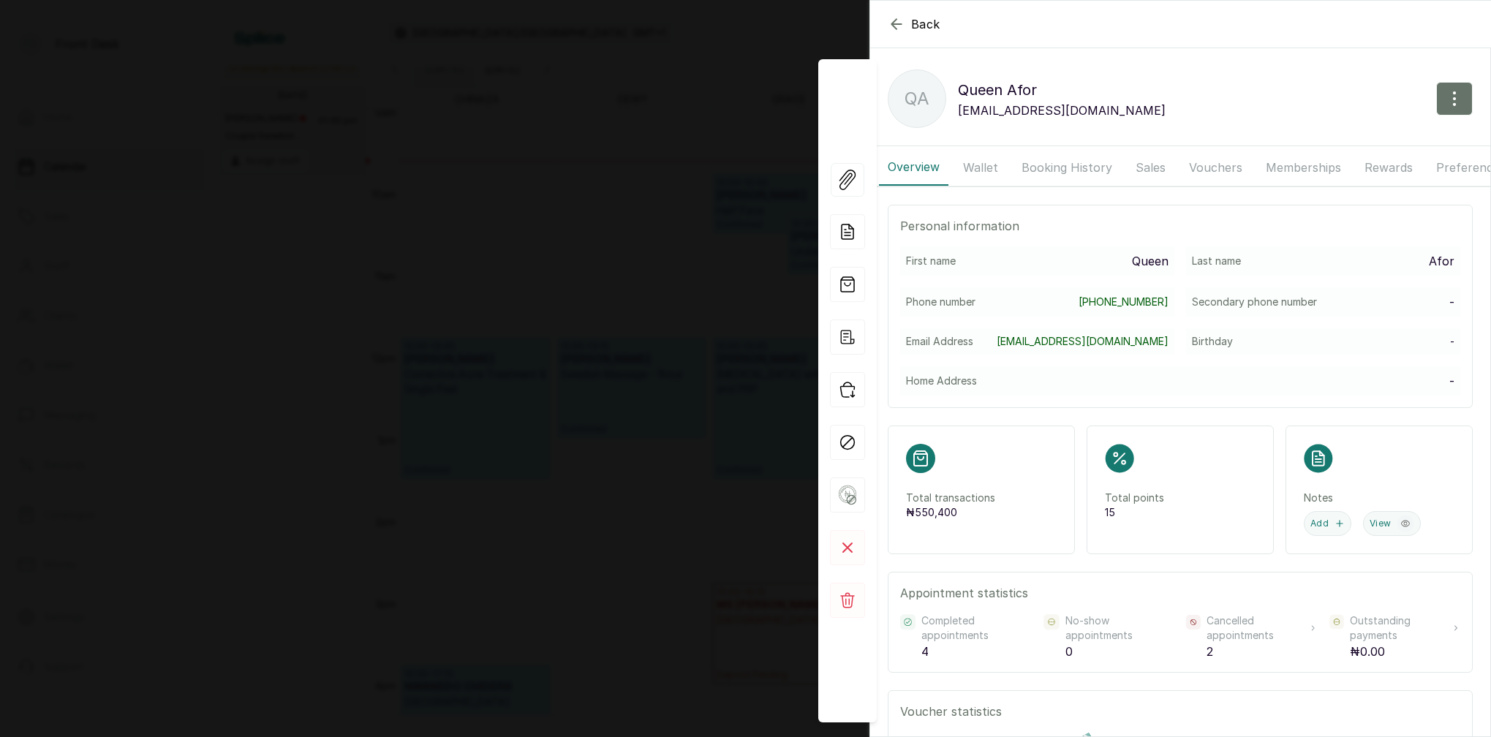
click at [1066, 166] on button "Booking History" at bounding box center [1067, 167] width 108 height 37
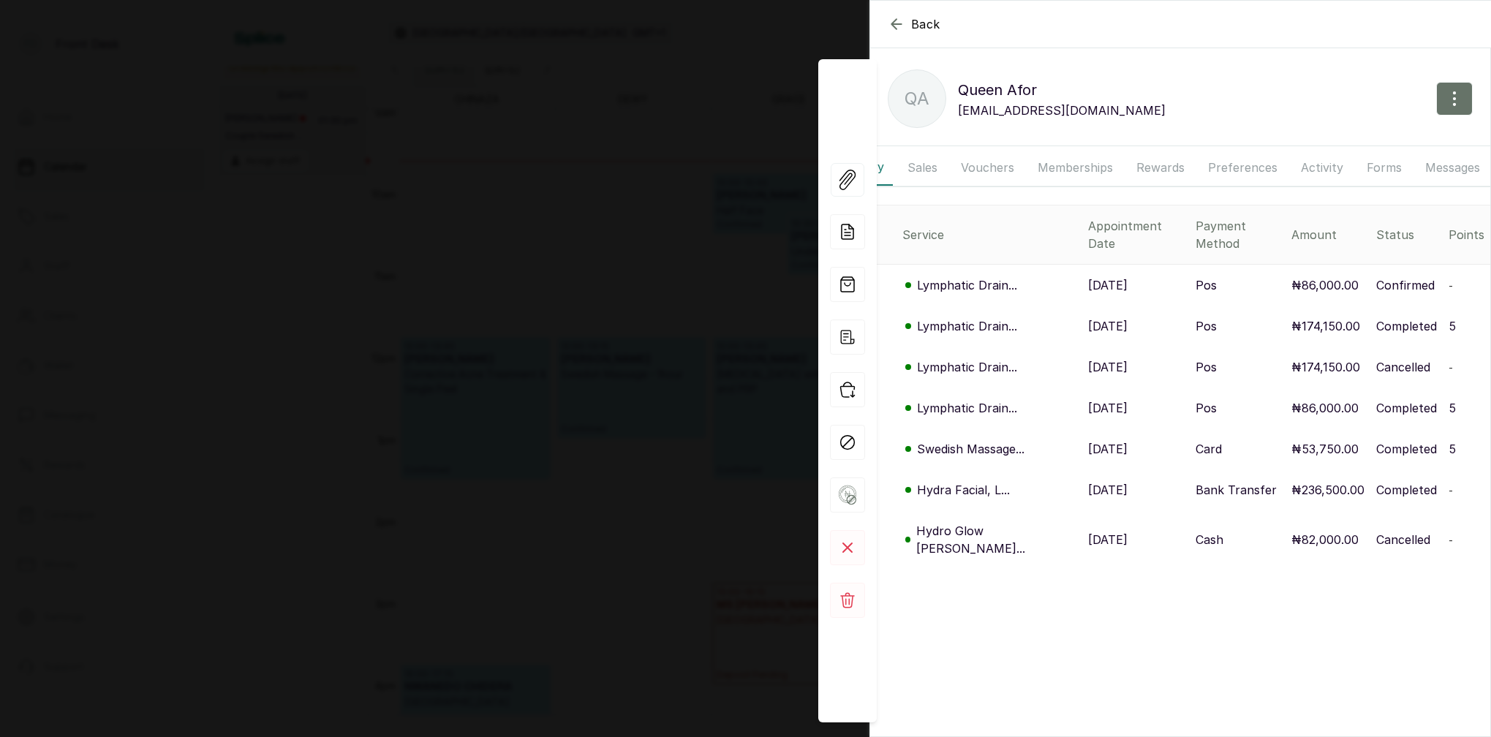
scroll to position [0, 227]
click at [1432, 168] on button "Messages" at bounding box center [1454, 167] width 72 height 37
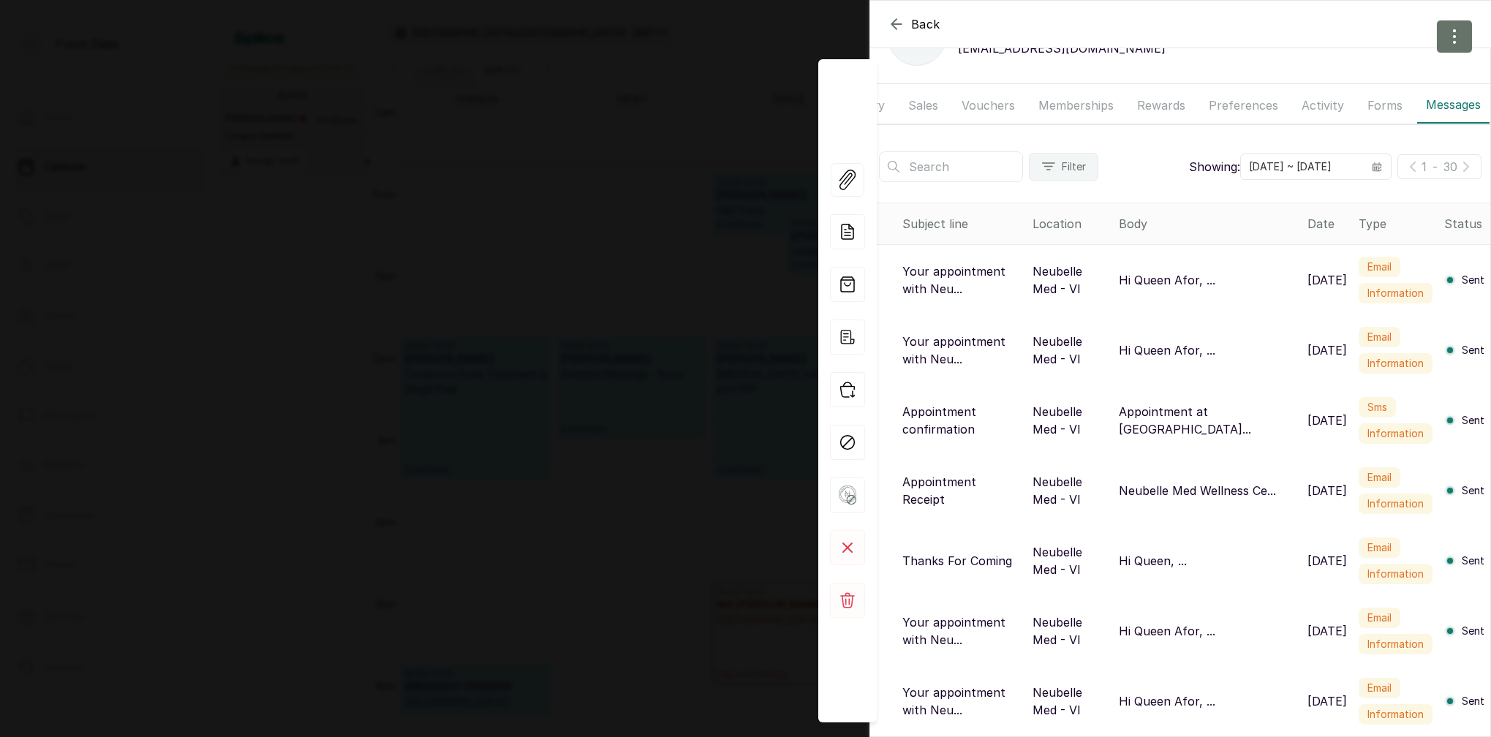
scroll to position [62, 0]
drag, startPoint x: 891, startPoint y: 20, endPoint x: 906, endPoint y: 31, distance: 18.5
click at [891, 20] on icon "button" at bounding box center [897, 24] width 18 height 18
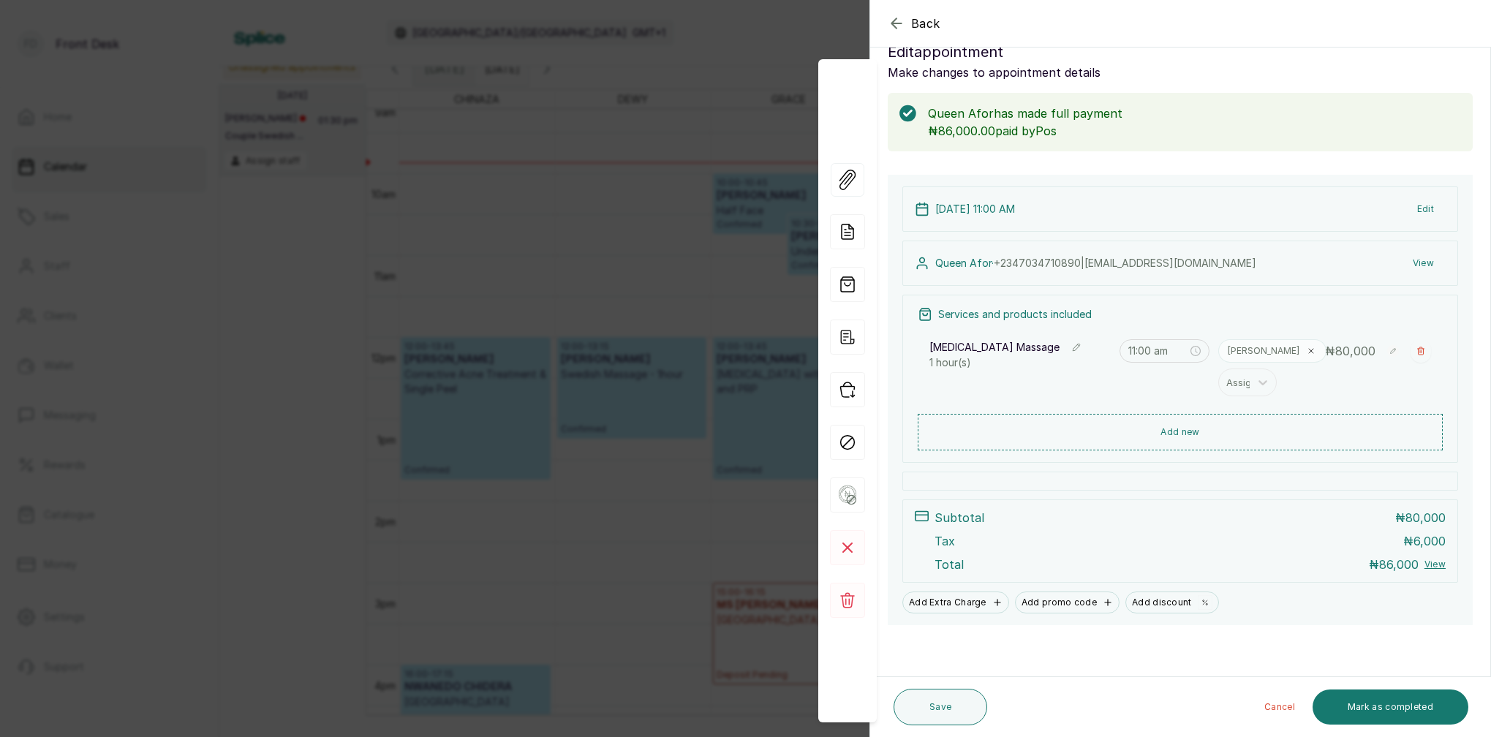
click at [727, 50] on div "Back Appointment Details Edit appointment Make changes to appointment details Q…" at bounding box center [745, 368] width 1491 height 737
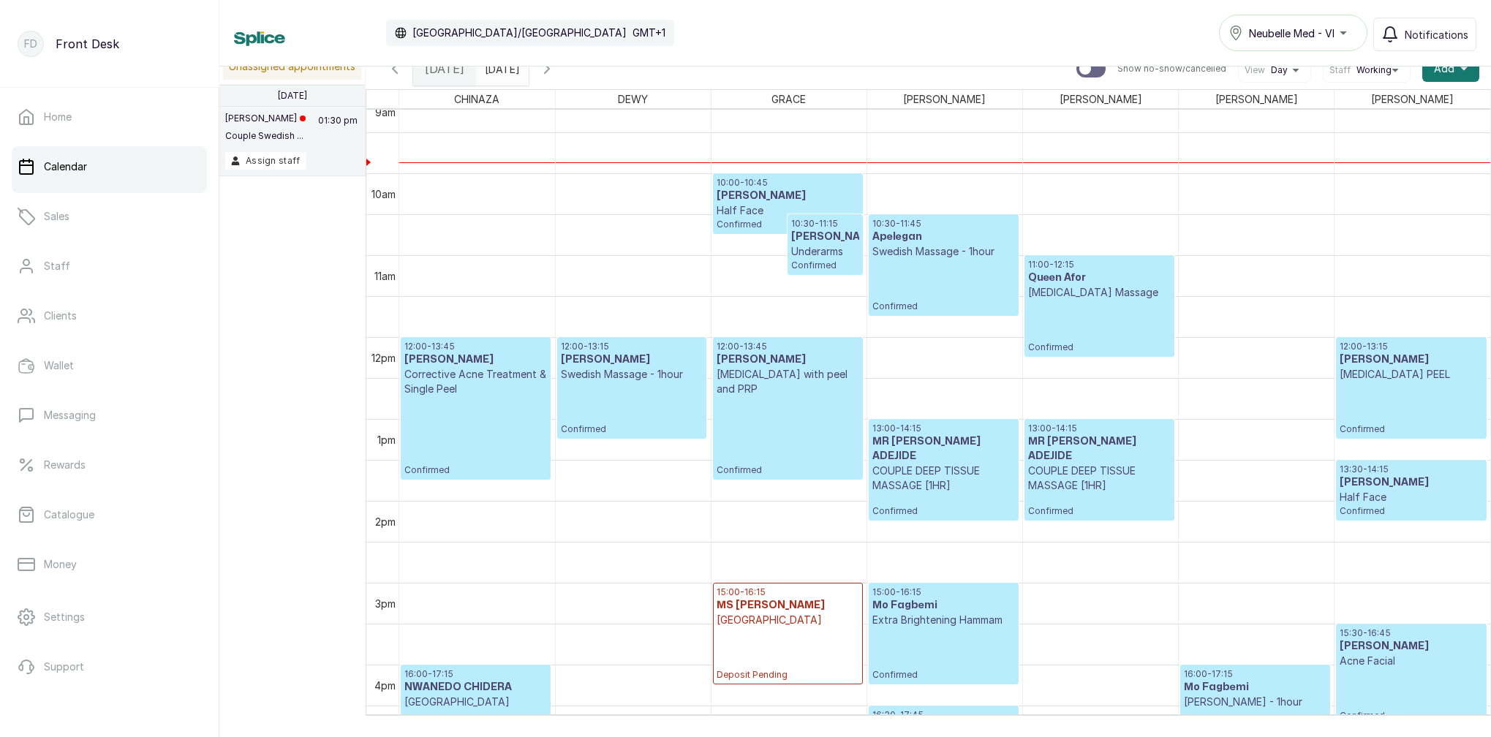
click at [1083, 317] on div "11:00 - 12:15 Queen Afor [MEDICAL_DATA] Massage Confirmed" at bounding box center [1099, 306] width 143 height 94
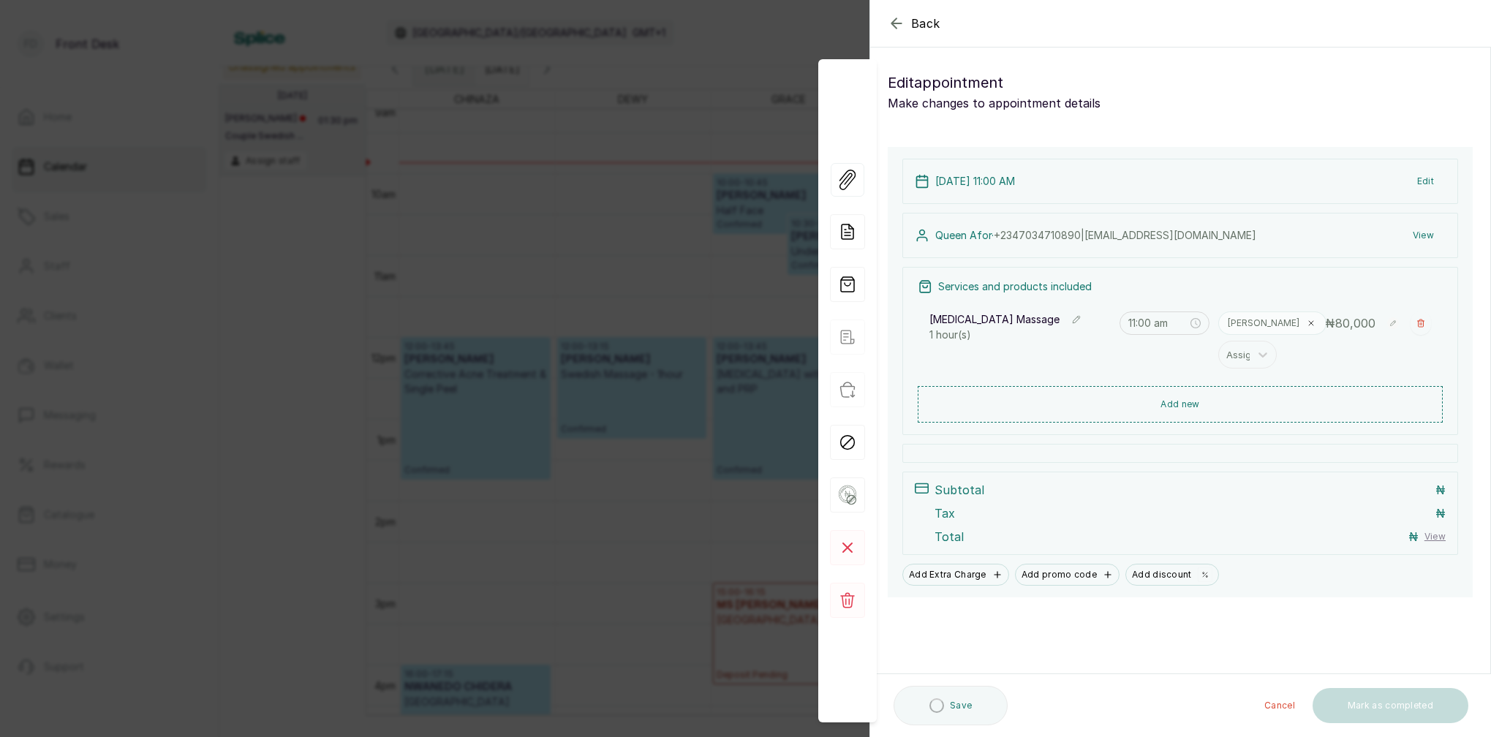
click at [1429, 234] on button "View" at bounding box center [1423, 235] width 45 height 26
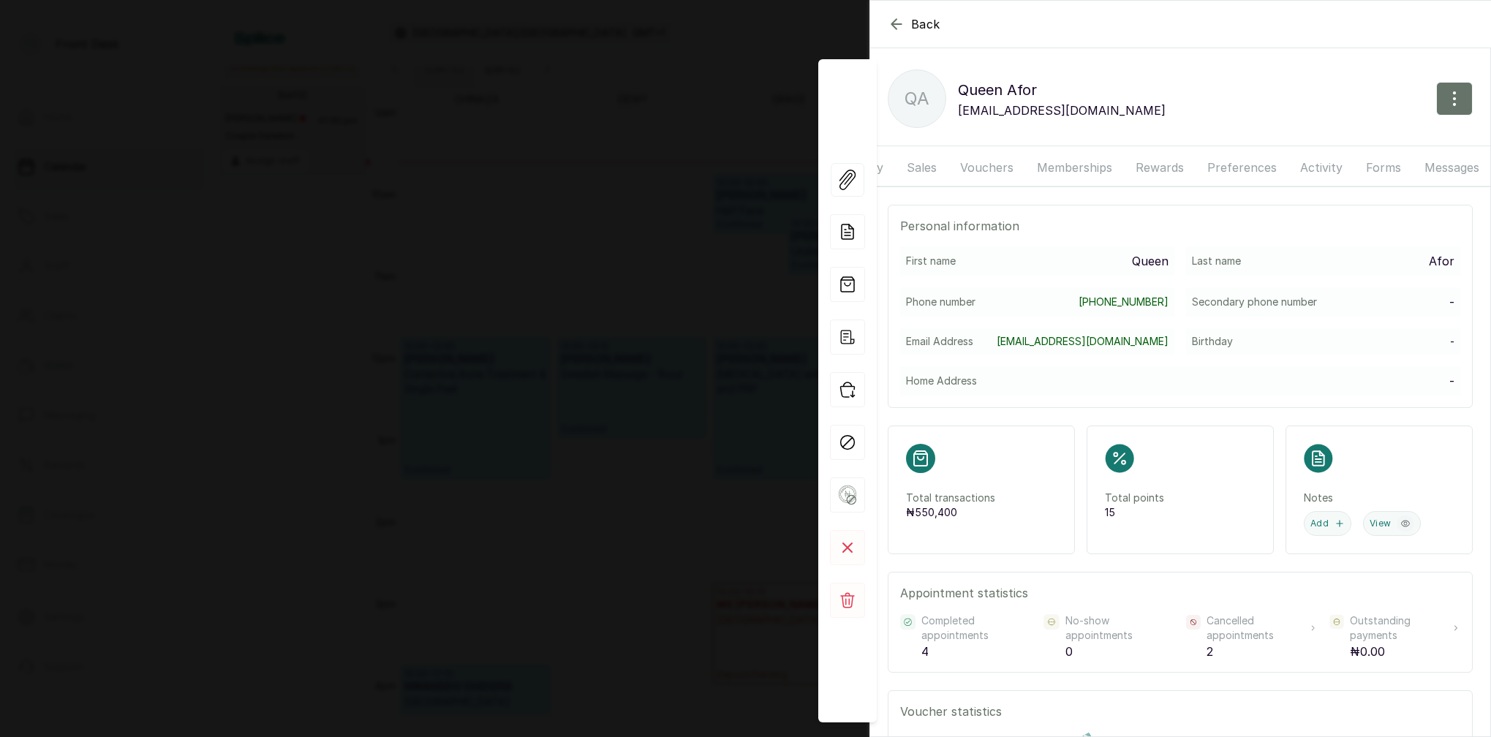
scroll to position [0, 227]
click at [1448, 164] on button "Messages" at bounding box center [1454, 167] width 72 height 37
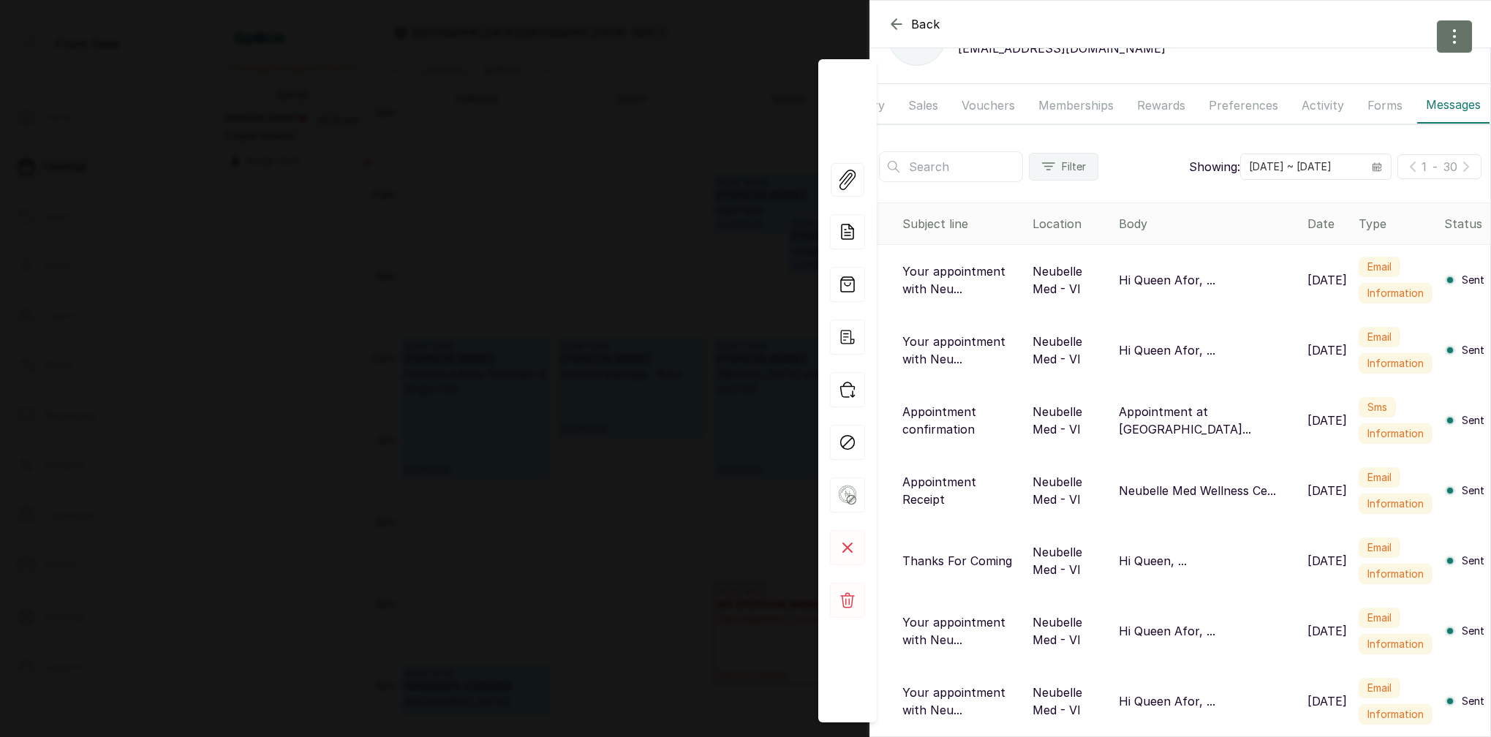
scroll to position [62, 0]
click at [590, 208] on div "Back Queen Afor QA Queen Afor [EMAIL_ADDRESS][DOMAIN_NAME] Overview Wallet Book…" at bounding box center [745, 368] width 1491 height 737
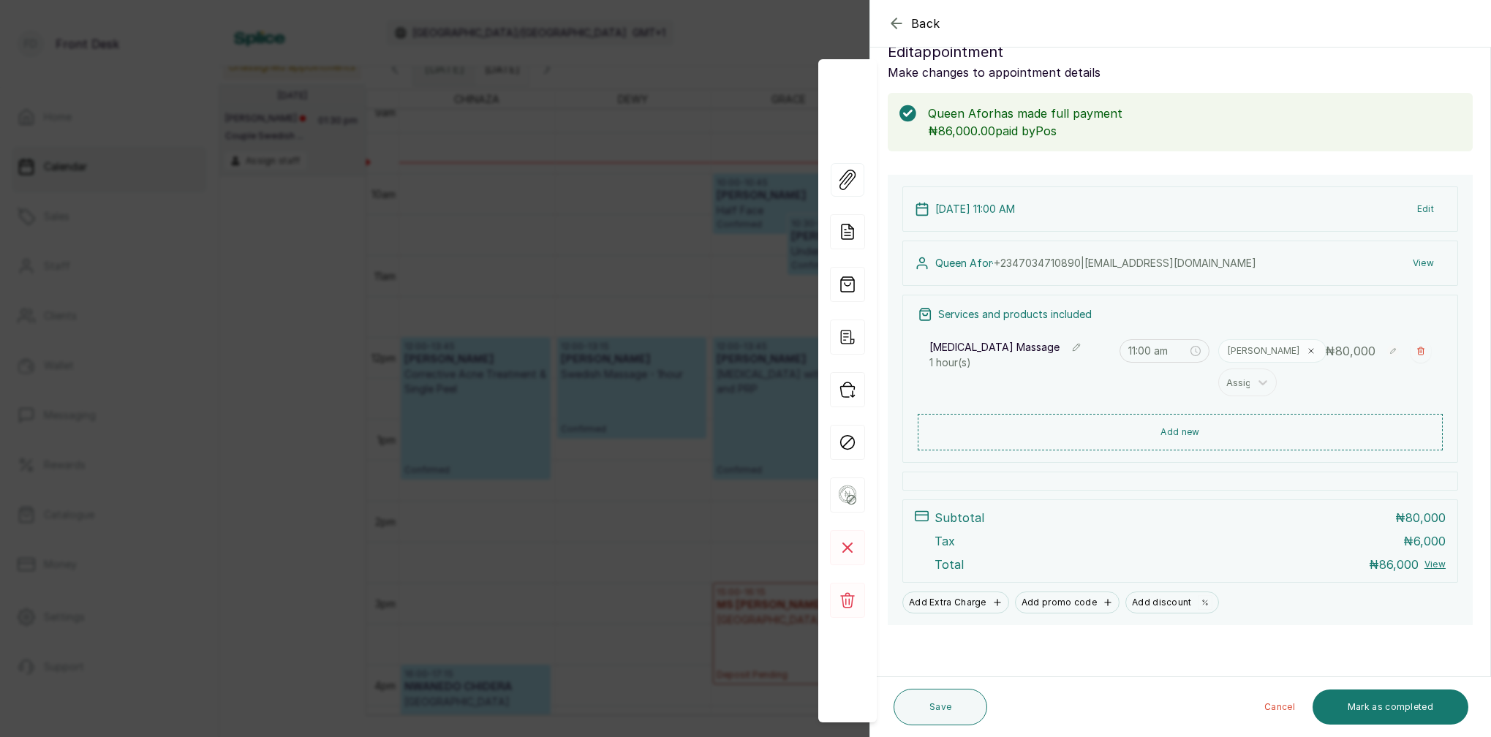
scroll to position [31, 0]
click at [1421, 257] on button "View" at bounding box center [1423, 263] width 45 height 26
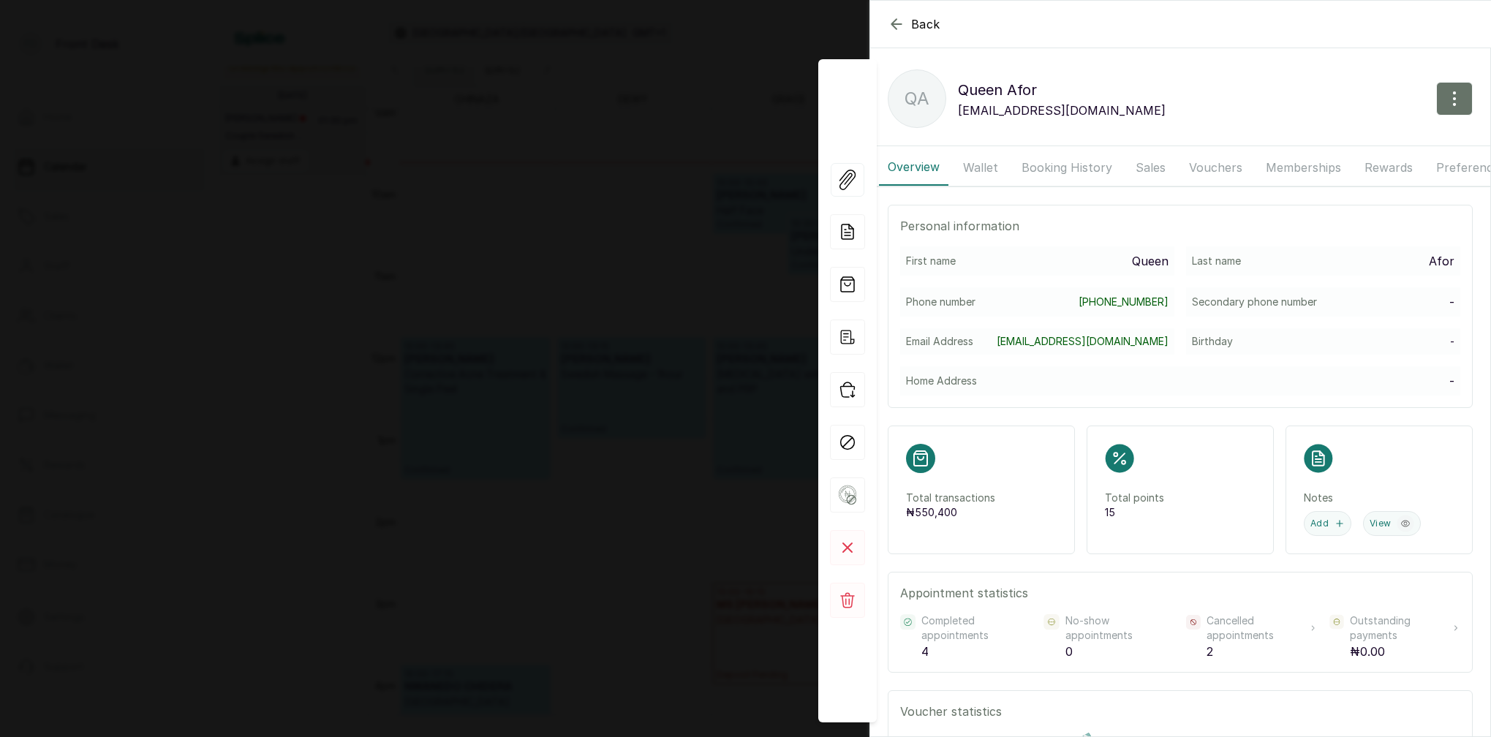
click at [1056, 168] on button "Booking History" at bounding box center [1067, 167] width 108 height 37
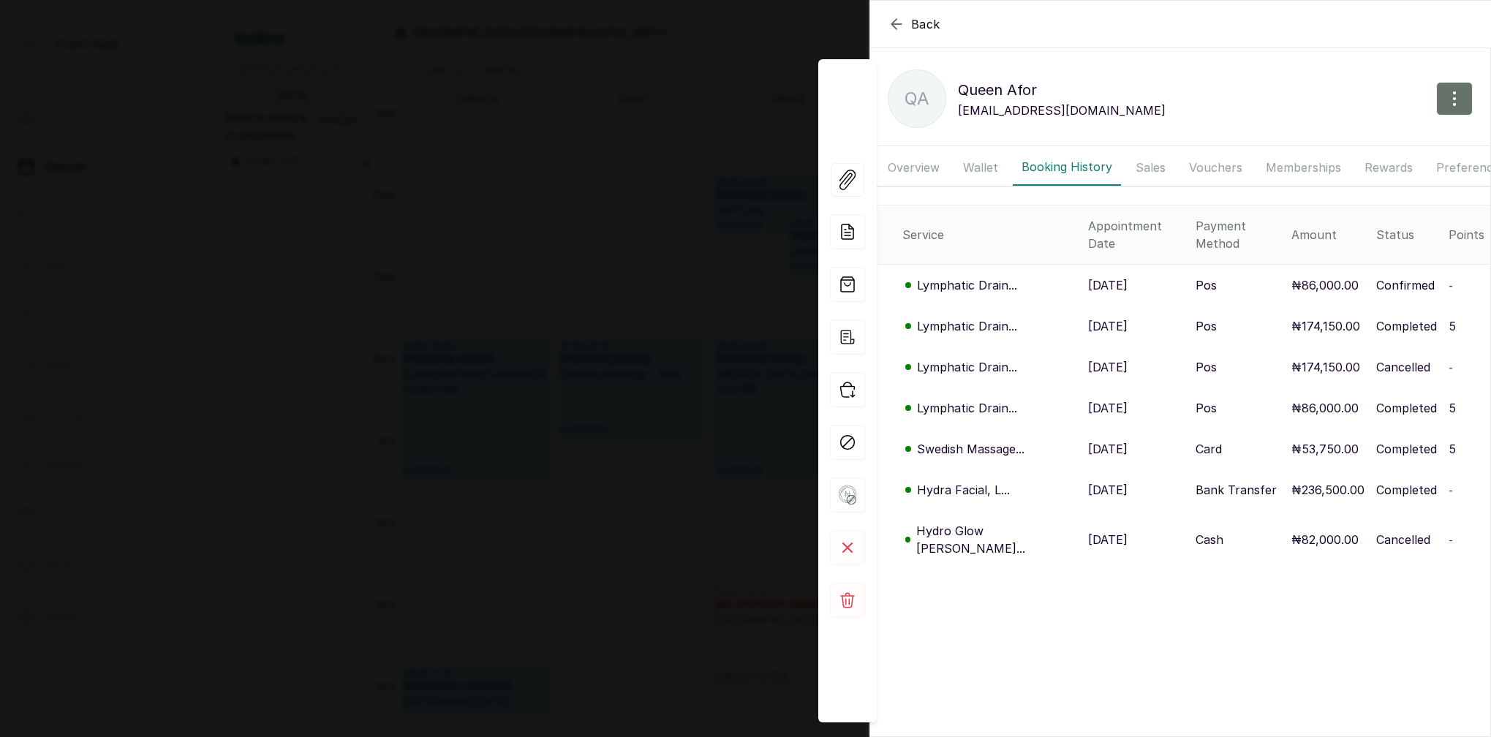
scroll to position [0, 227]
click at [1445, 168] on button "Messages" at bounding box center [1454, 167] width 72 height 37
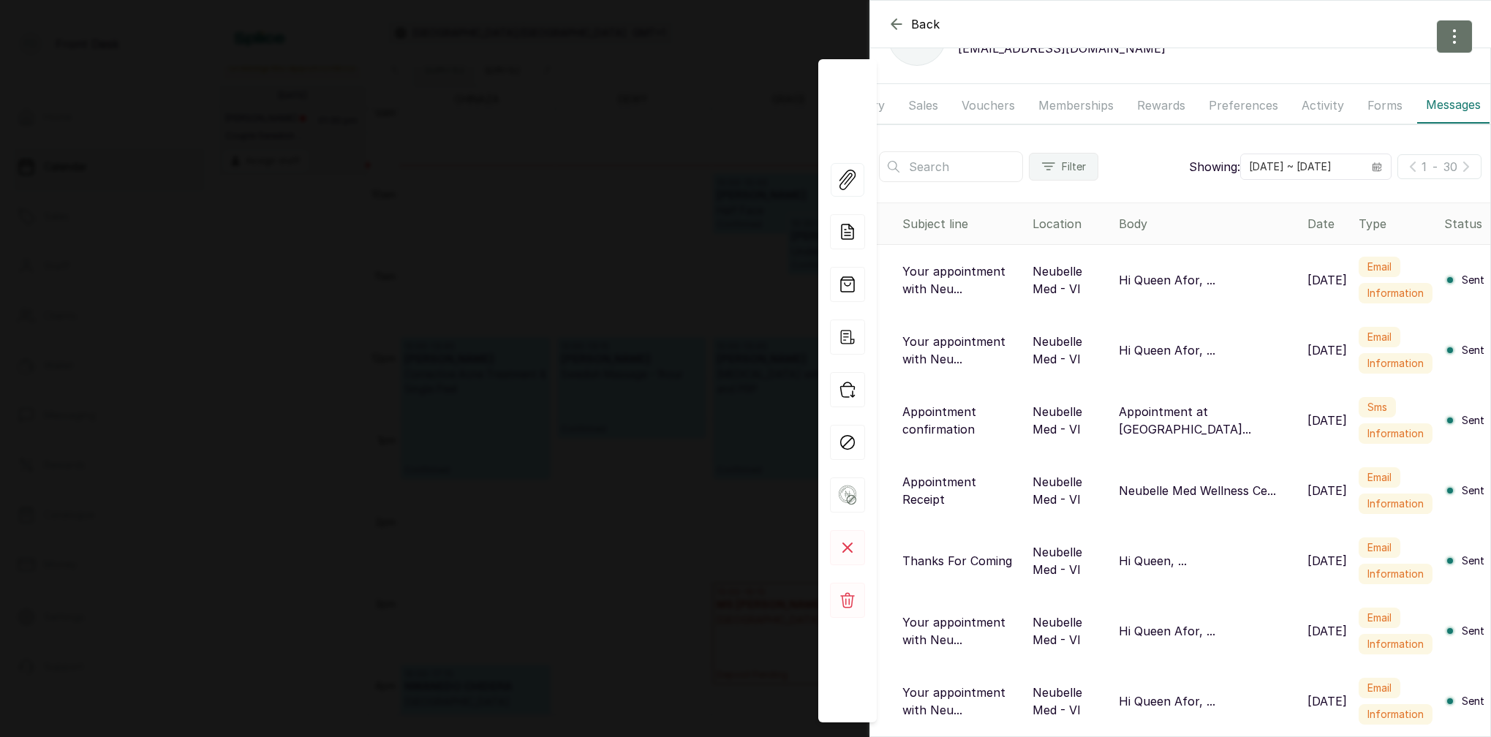
scroll to position [62, 0]
click at [583, 335] on div "Back Queen Afor QA Queen Afor [EMAIL_ADDRESS][DOMAIN_NAME] Overview Wallet Book…" at bounding box center [745, 368] width 1491 height 737
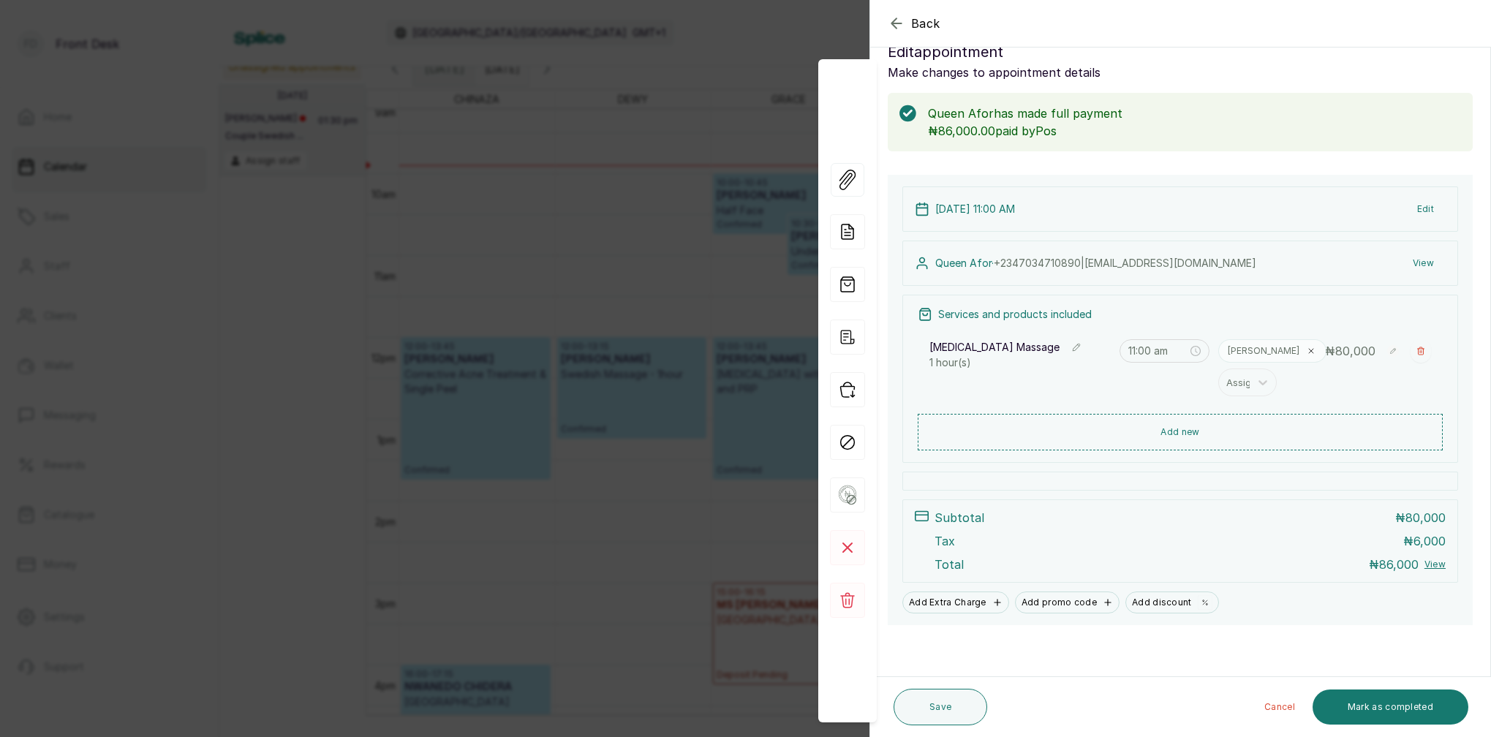
click at [685, 113] on div "Back Appointment Details Edit appointment Make changes to appointment details Q…" at bounding box center [745, 368] width 1491 height 737
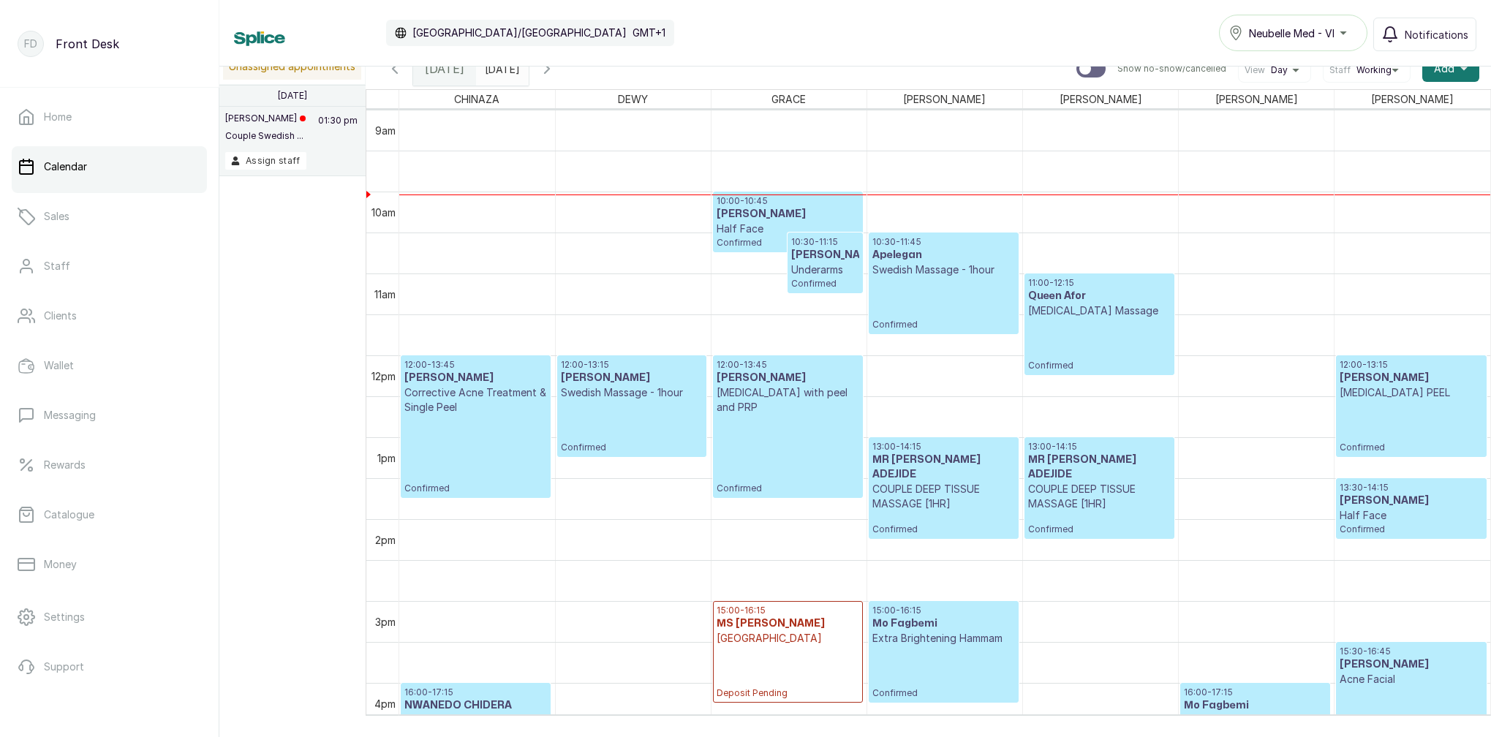
scroll to position [754, 0]
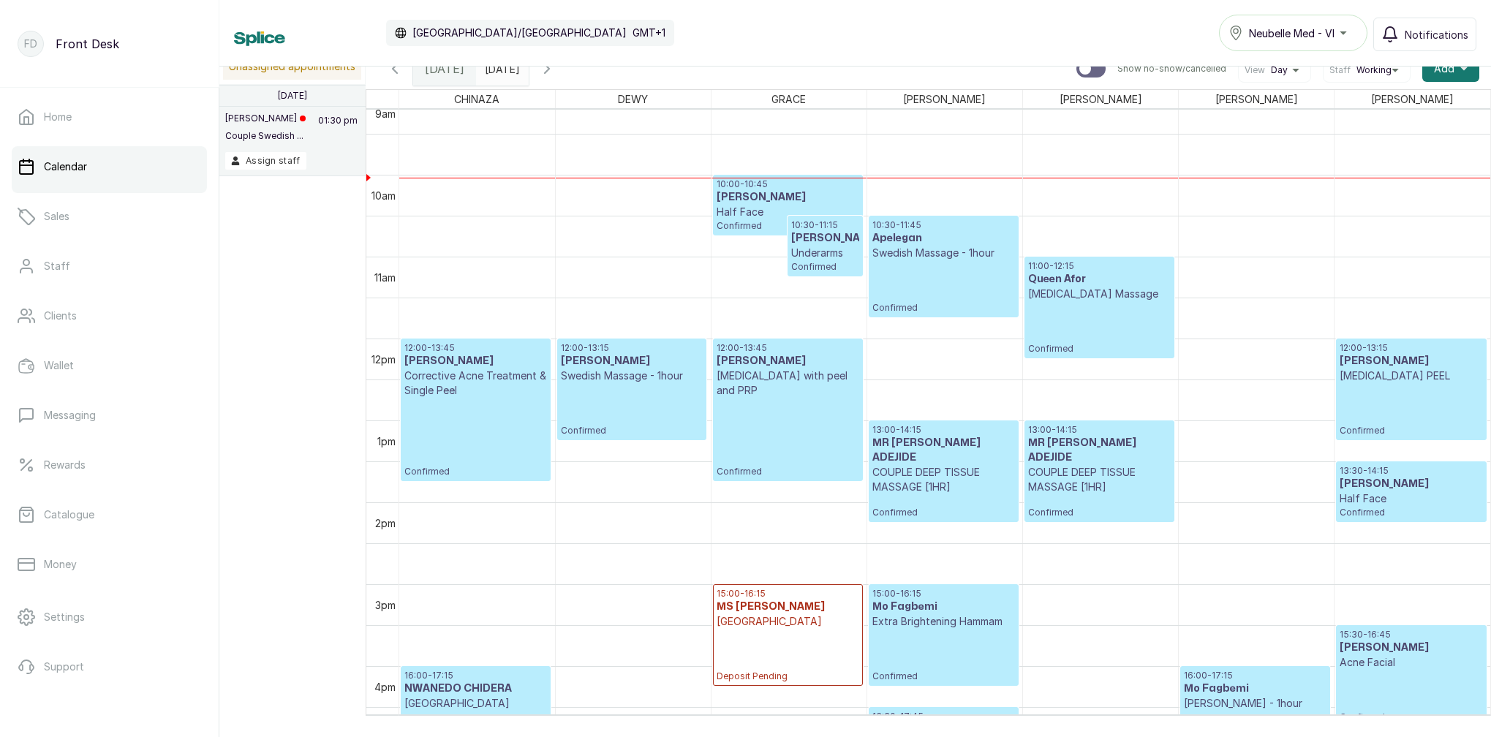
type input "dd/MM/yyyy"
click at [500, 69] on input "dd/MM/yyyy" at bounding box center [488, 65] width 23 height 25
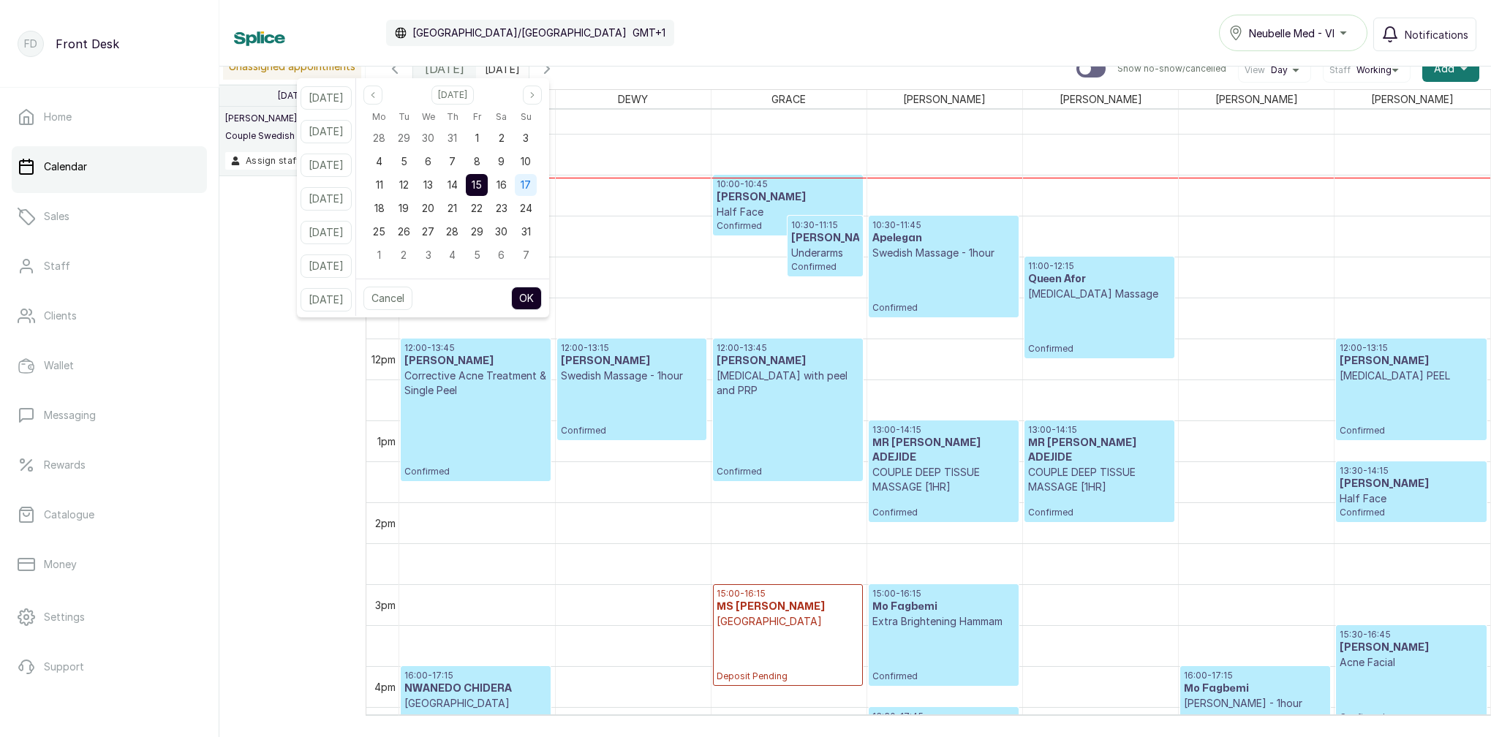
click at [537, 181] on div "17" at bounding box center [526, 185] width 22 height 22
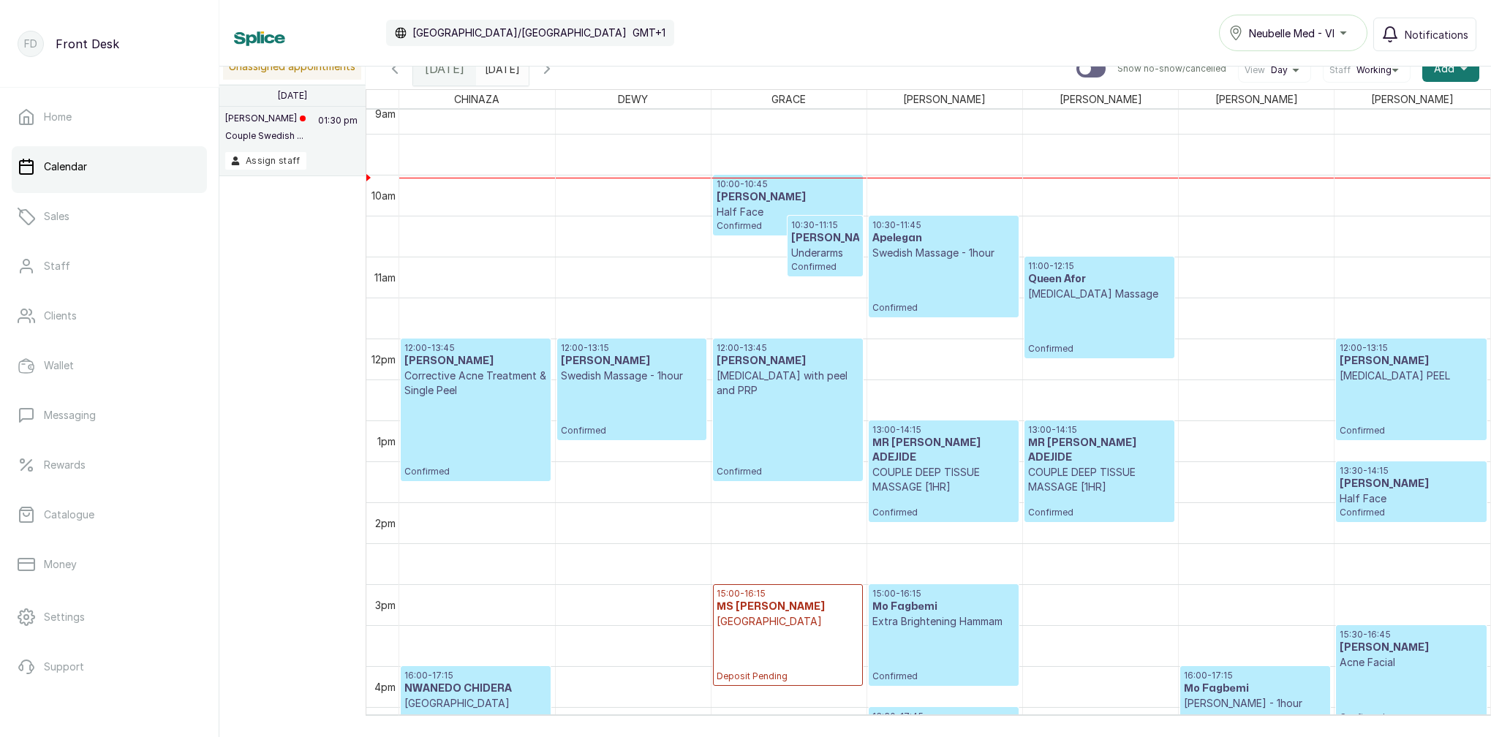
click at [981, 23] on div "Calendar [GEOGRAPHIC_DATA]/[GEOGRAPHIC_DATA] GMT+1 Neubelle Med - VI Notificati…" at bounding box center [855, 33] width 1243 height 37
click at [395, 74] on icon "button" at bounding box center [395, 69] width 18 height 18
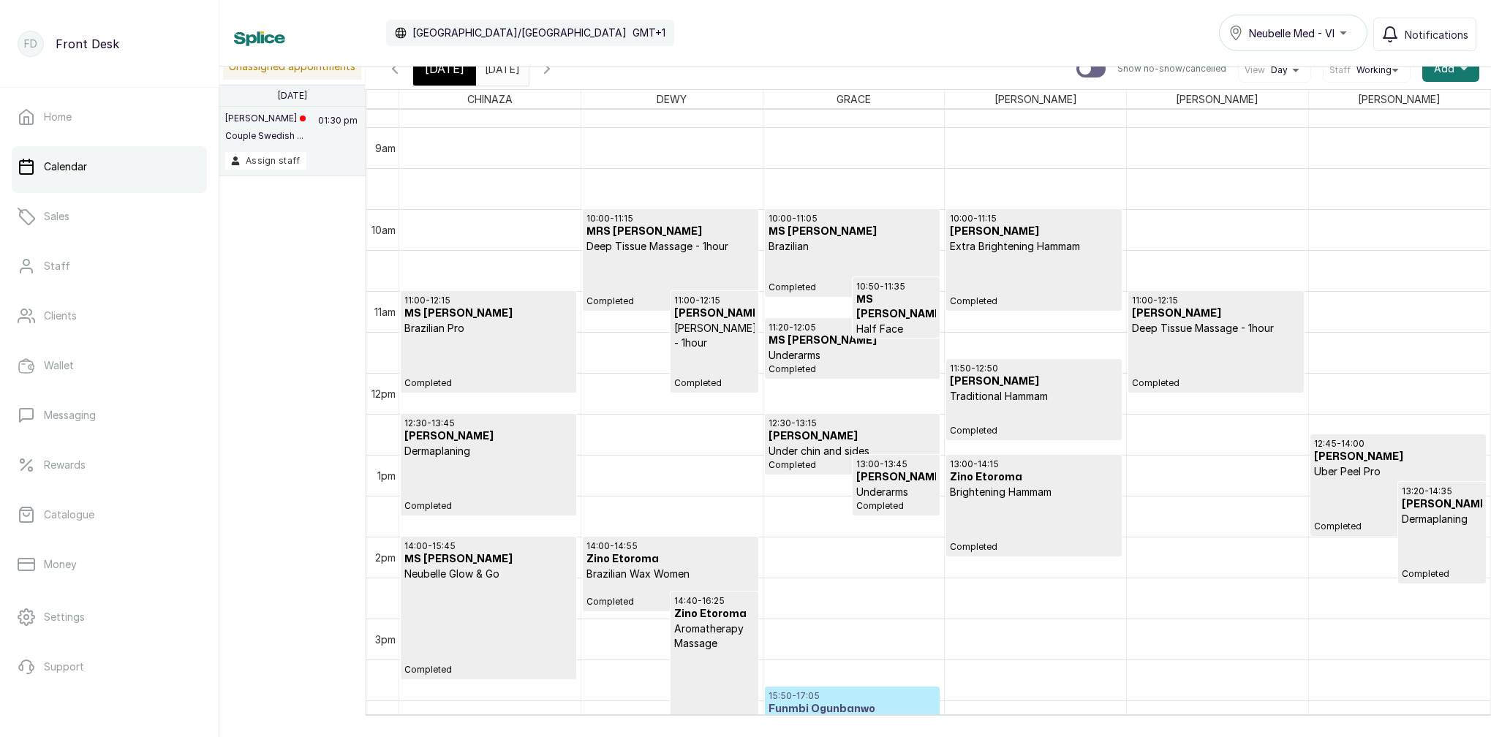
scroll to position [726, 0]
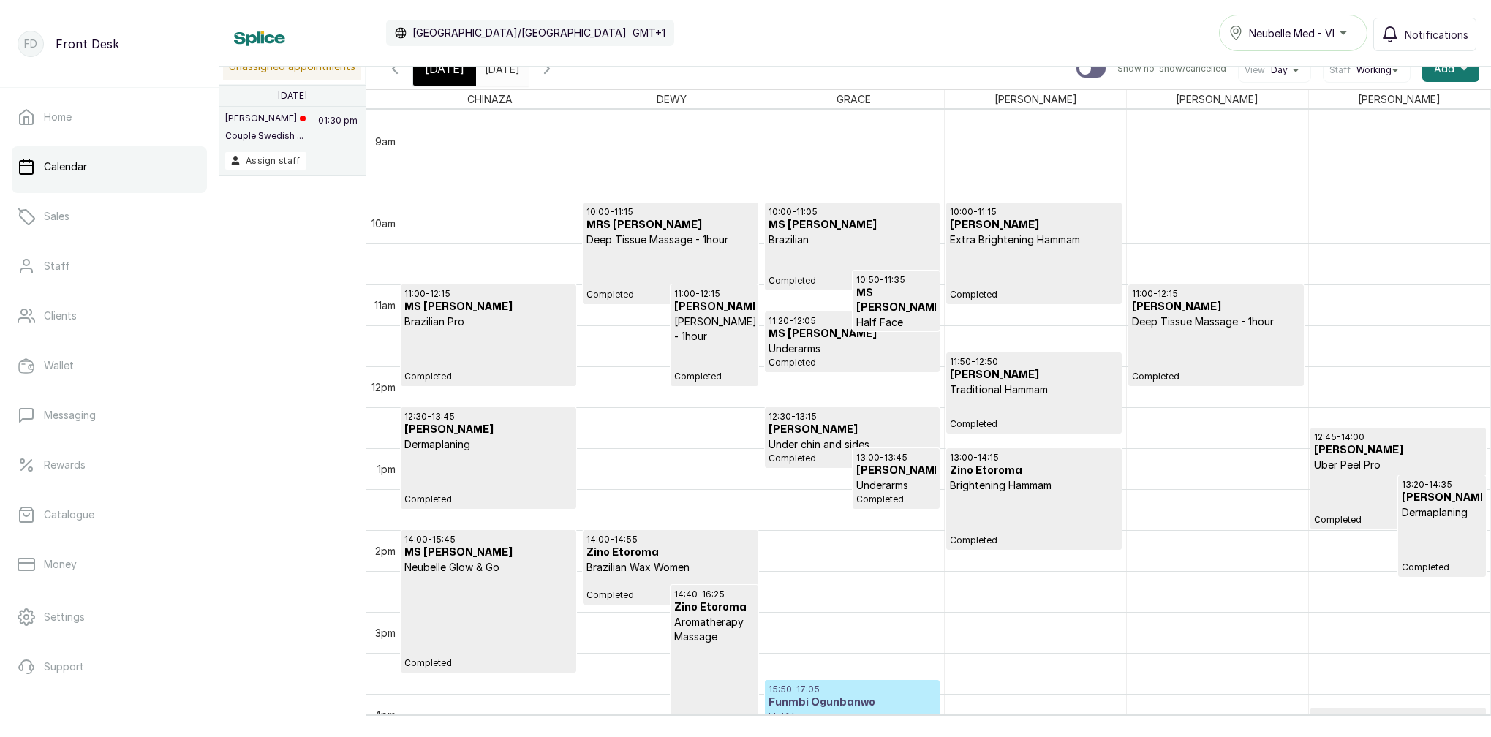
click at [550, 67] on div "Calendar [GEOGRAPHIC_DATA]/[GEOGRAPHIC_DATA] GMT+1 Neubelle Med - VI Notificati…" at bounding box center [855, 368] width 1272 height 737
click at [528, 72] on span at bounding box center [514, 65] width 28 height 25
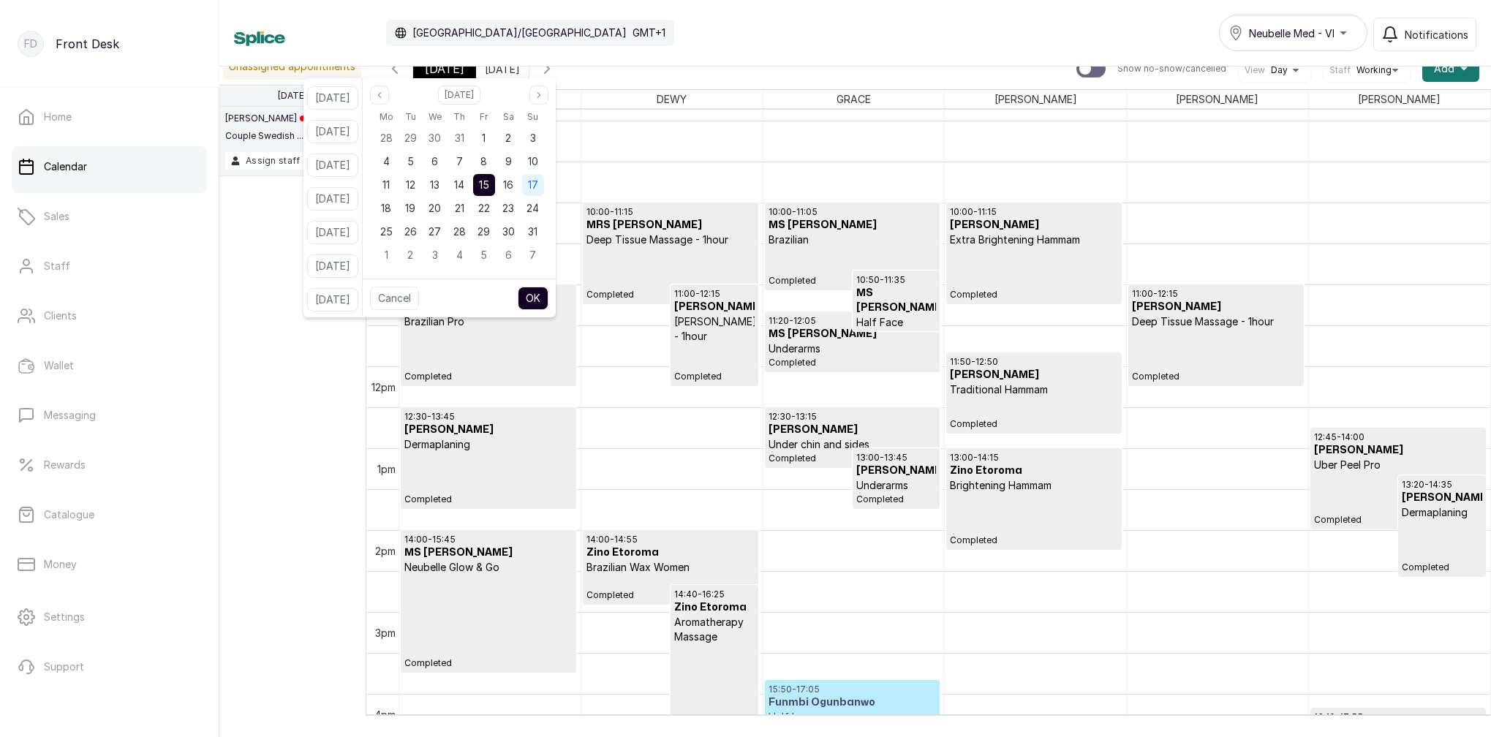
click at [544, 178] on div "17" at bounding box center [533, 185] width 22 height 22
click at [549, 302] on button "OK" at bounding box center [533, 298] width 31 height 23
type input "[DATE]"
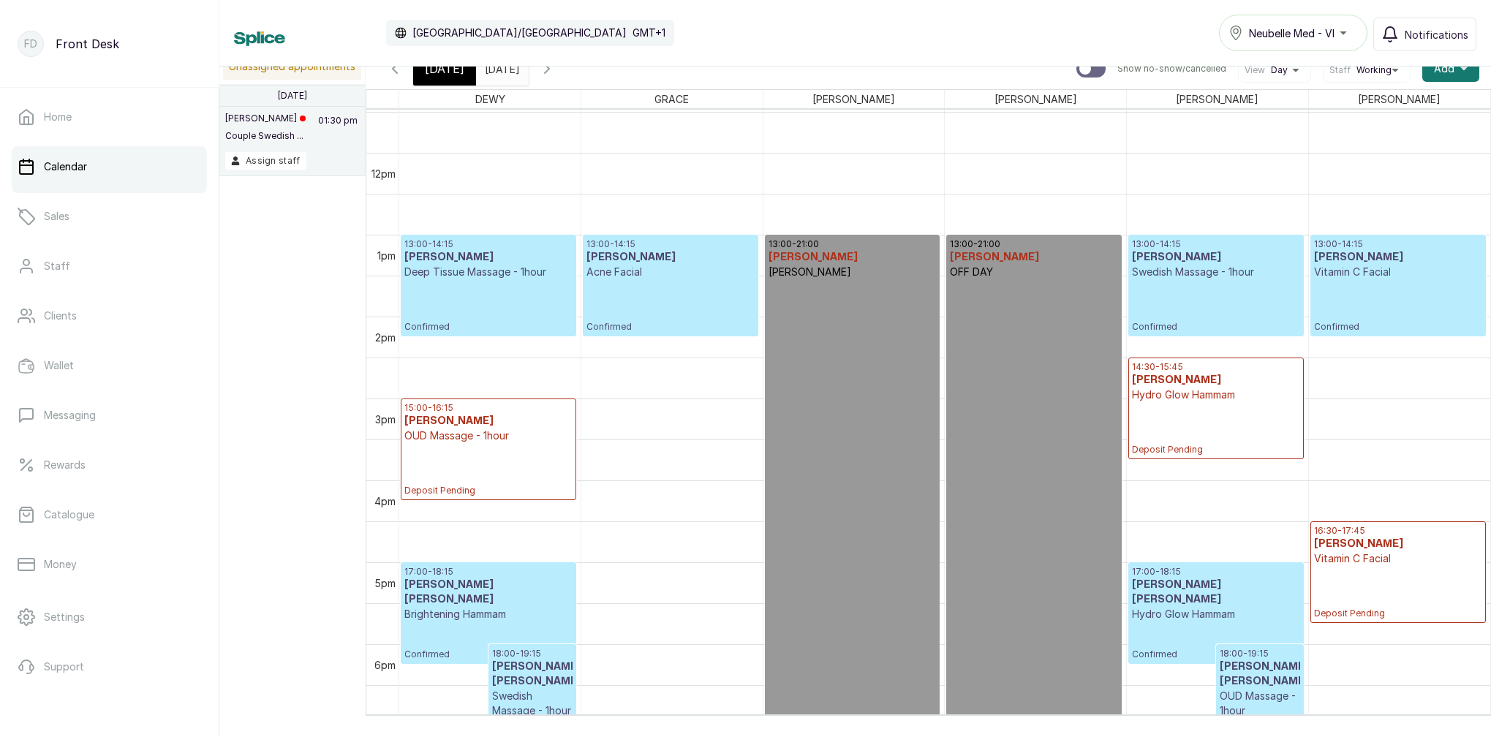
scroll to position [941, 0]
click at [468, 268] on p "Deep Tissue Massage - 1hour" at bounding box center [488, 270] width 168 height 15
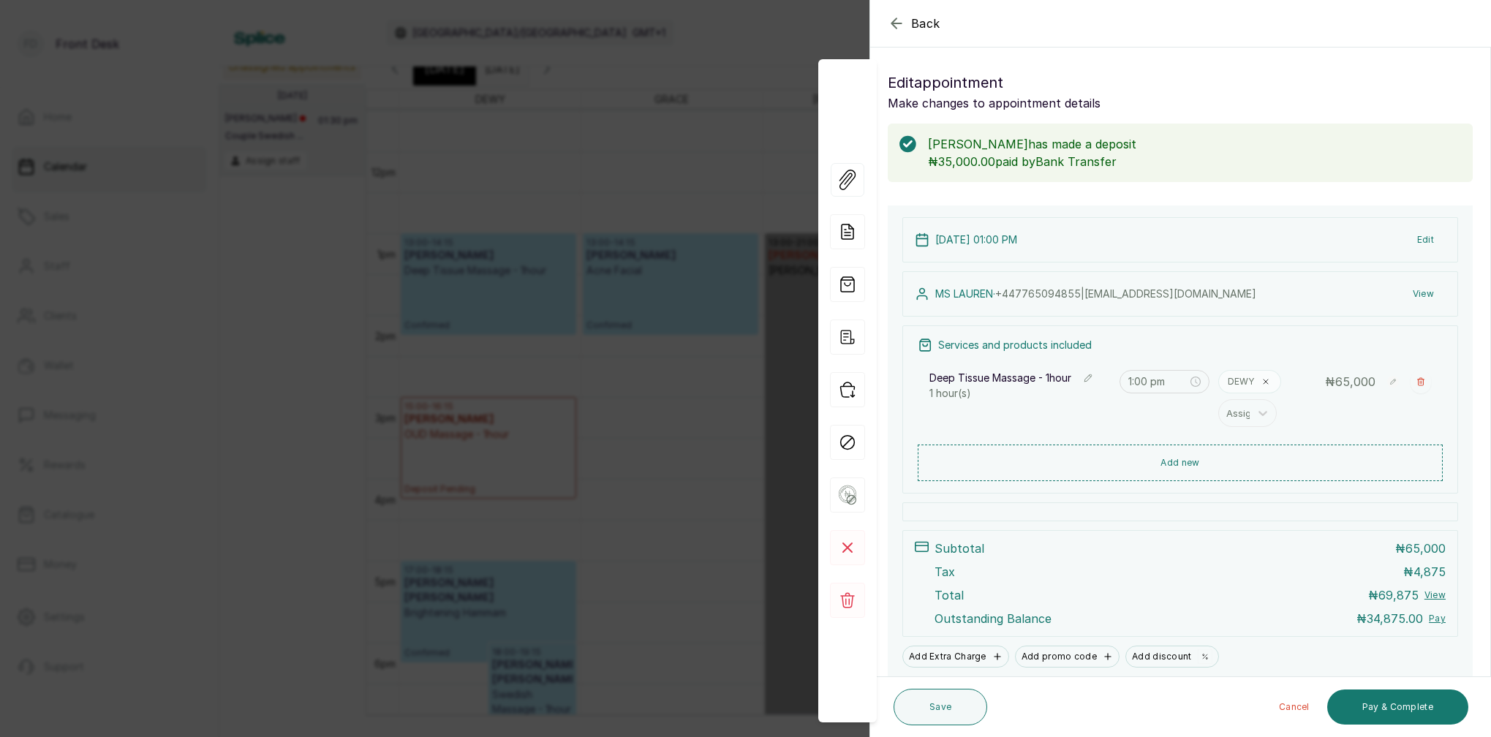
click at [893, 20] on icon "button" at bounding box center [897, 24] width 18 height 18
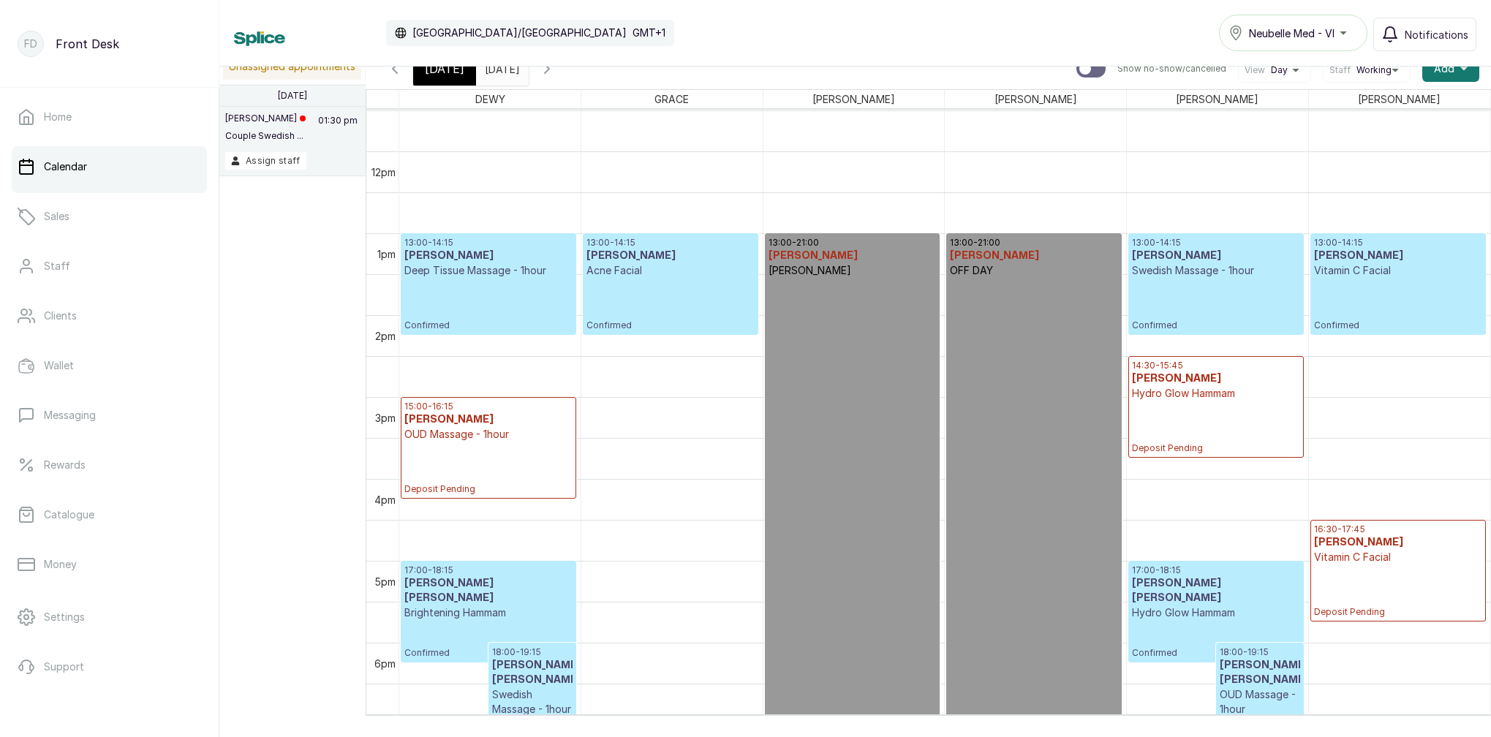
scroll to position [10, 0]
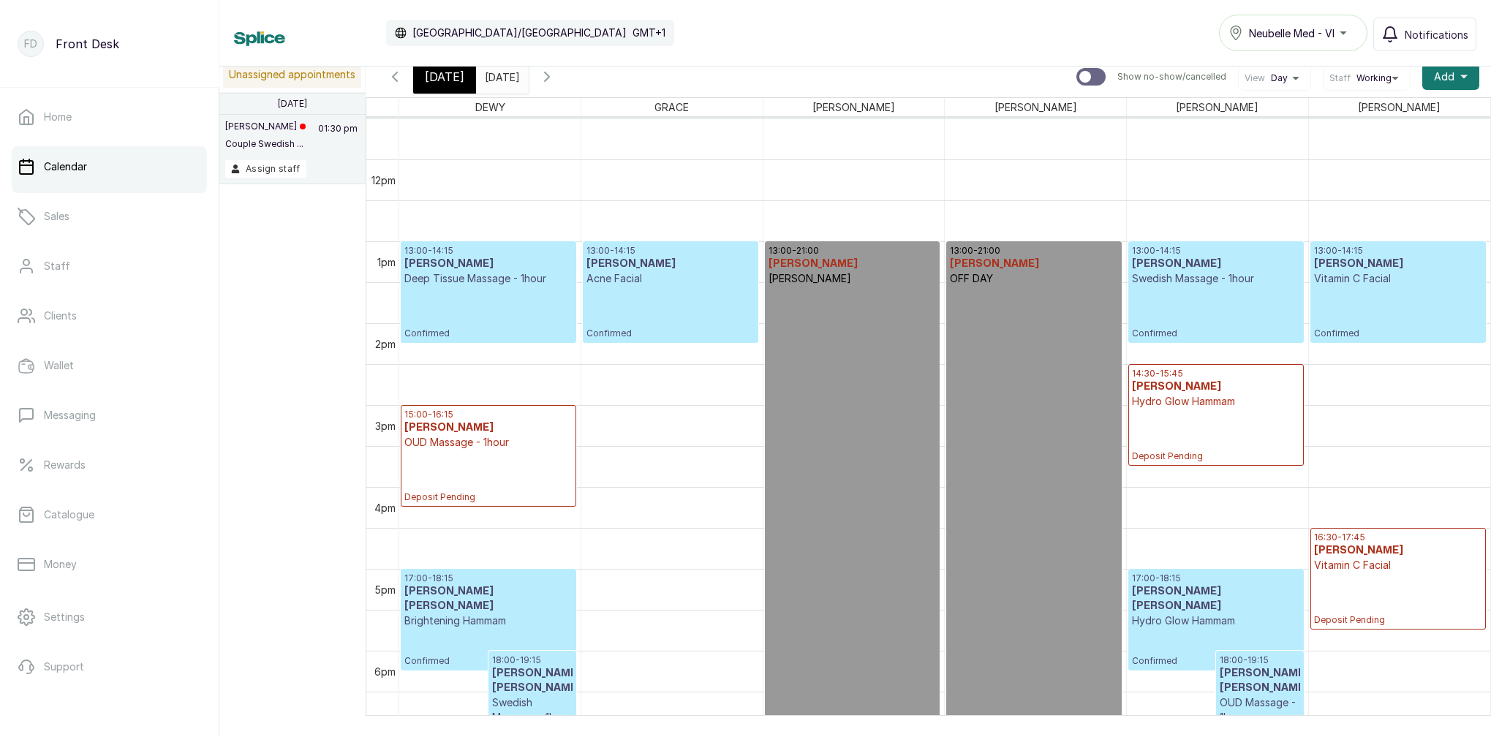
click at [446, 71] on span "[DATE]" at bounding box center [444, 77] width 39 height 18
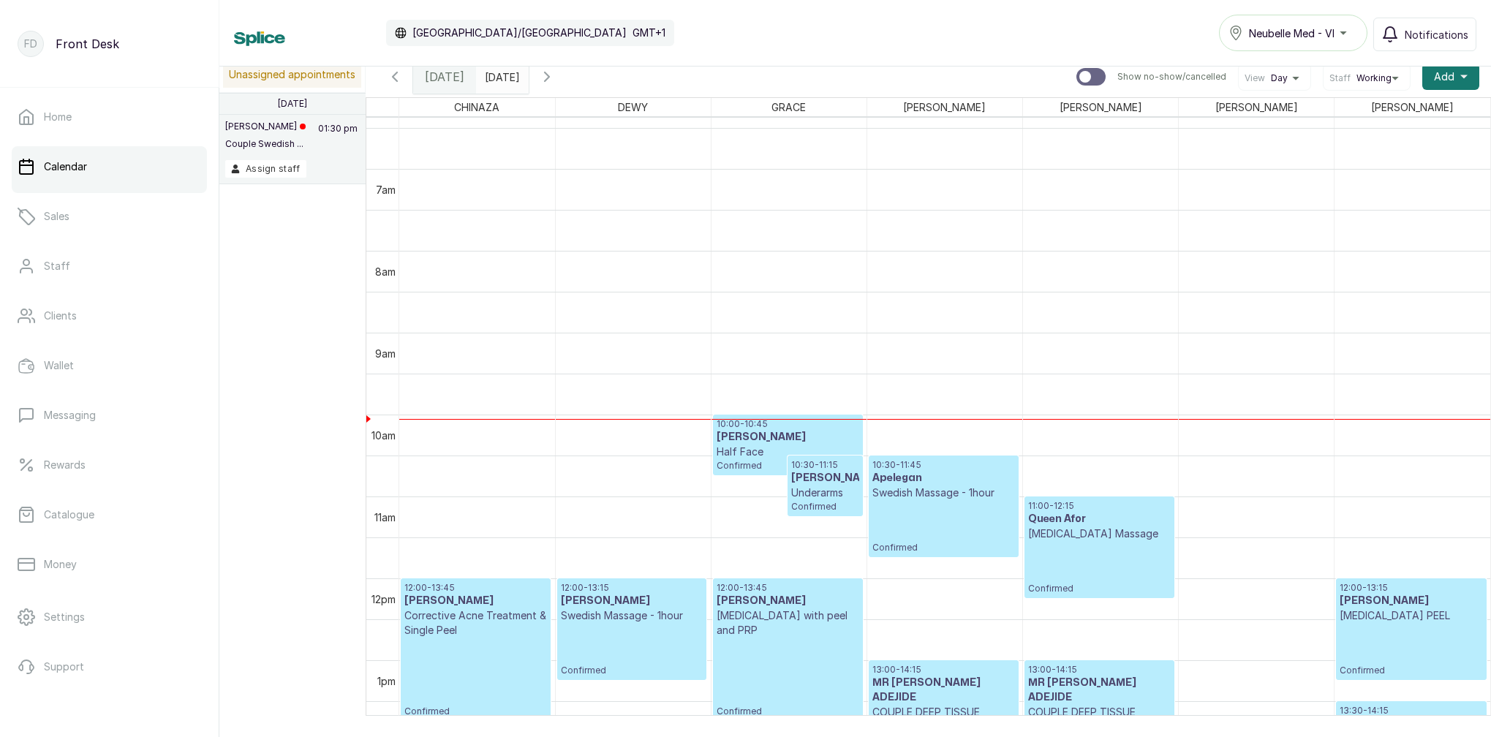
scroll to position [529, 0]
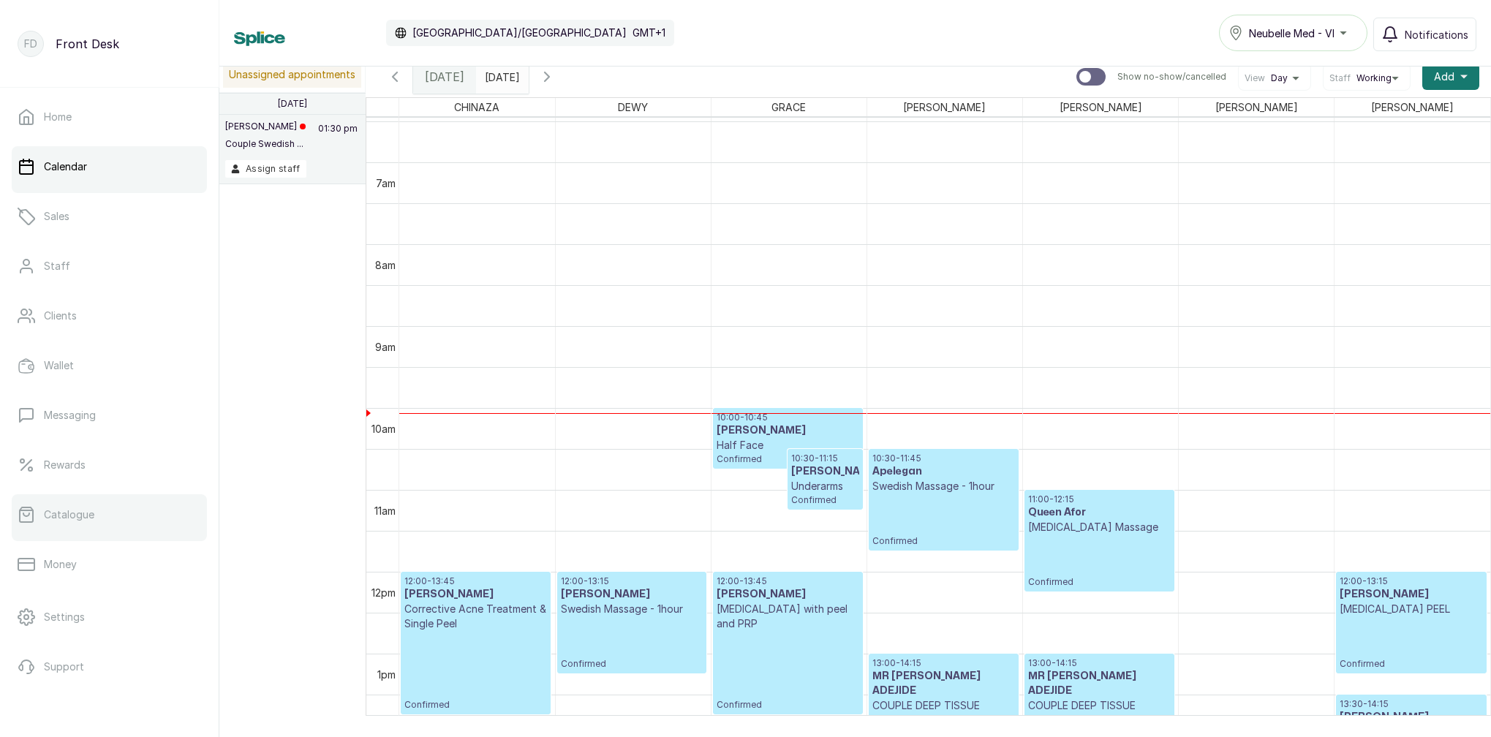
click at [108, 524] on link "Catalogue" at bounding box center [109, 514] width 195 height 41
